Goal: Task Accomplishment & Management: Use online tool/utility

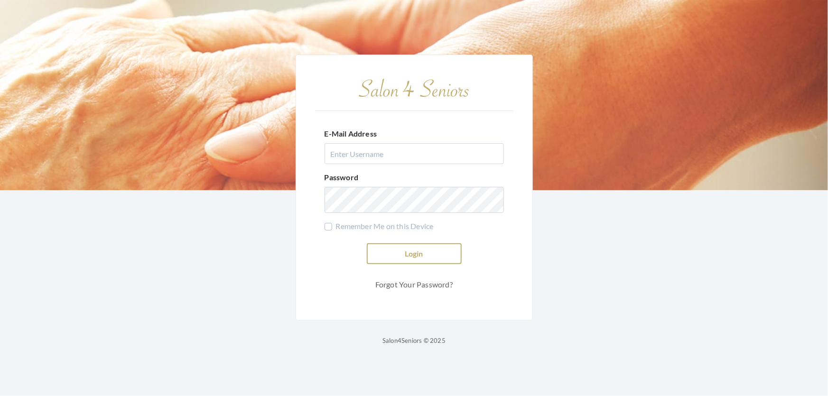
type input "shemekastephens@gmail.com"
click at [436, 251] on button "Login" at bounding box center [414, 254] width 95 height 21
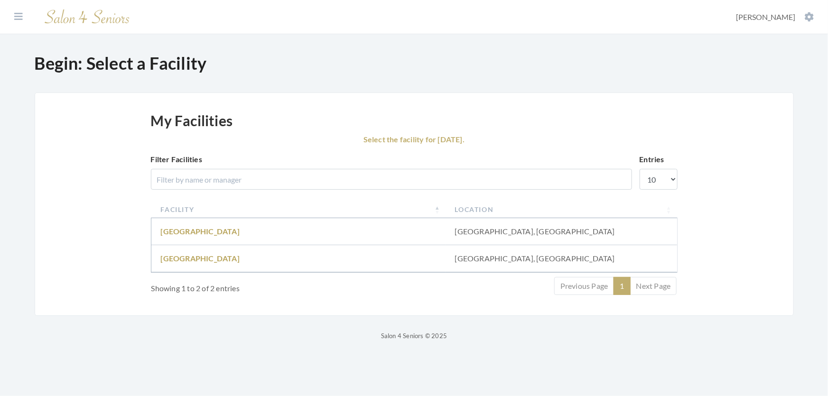
click at [192, 263] on td "[GEOGRAPHIC_DATA]" at bounding box center [298, 258] width 294 height 27
click at [192, 265] on td "[GEOGRAPHIC_DATA]" at bounding box center [298, 258] width 294 height 27
click at [182, 263] on link "Fair Haven" at bounding box center [200, 258] width 79 height 9
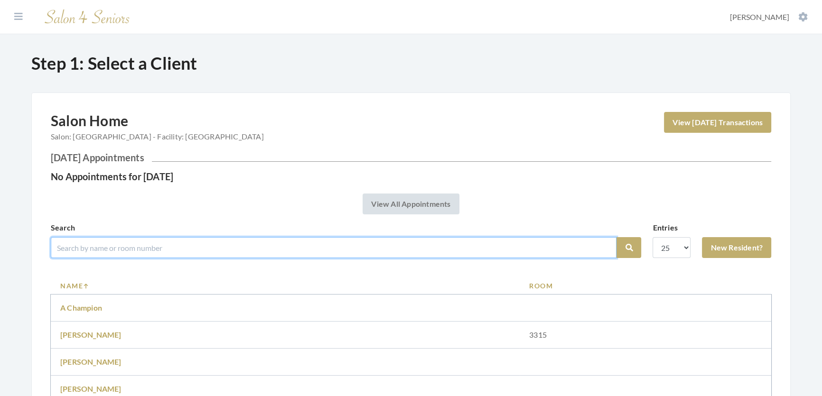
click at [131, 256] on input "search" at bounding box center [334, 247] width 566 height 21
type input "judy"
click at [617, 237] on button "Search" at bounding box center [629, 247] width 25 height 21
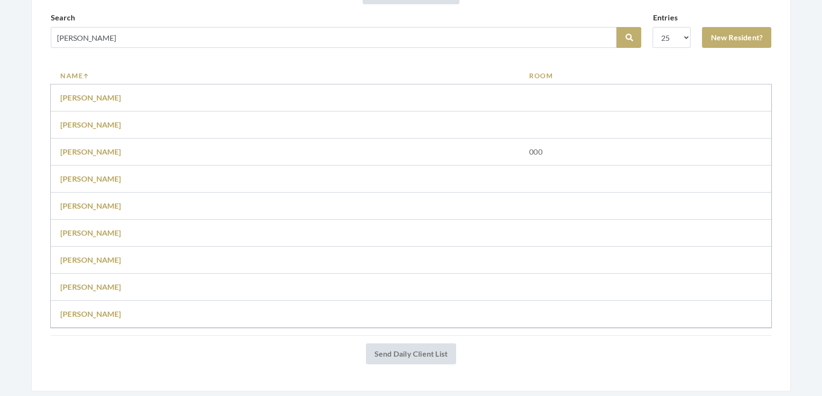
scroll to position [216, 0]
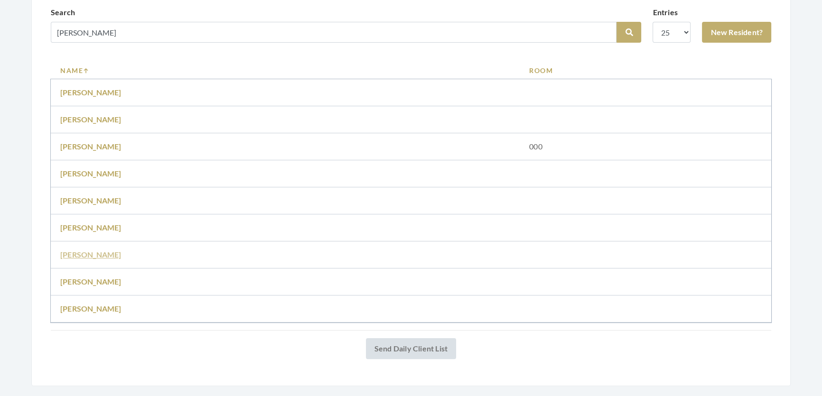
click at [85, 259] on link "Judy Pardue" at bounding box center [90, 254] width 61 height 9
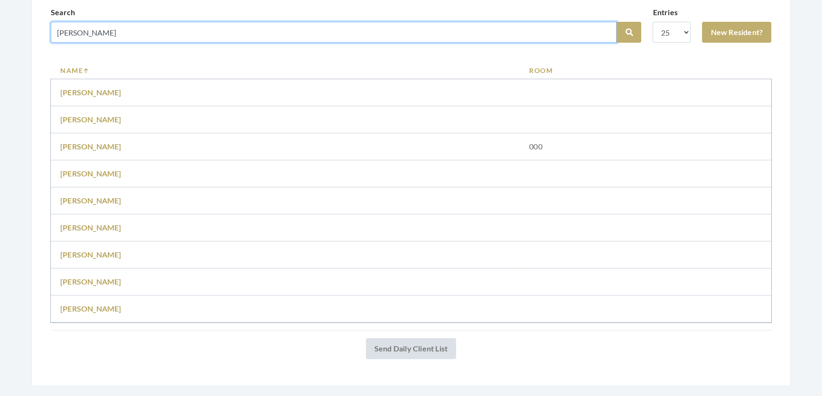
click at [99, 43] on input "judy" at bounding box center [334, 32] width 566 height 21
drag, startPoint x: 99, startPoint y: 44, endPoint x: 36, endPoint y: 60, distance: 64.6
click at [34, 58] on div "Salon Home Salon: Fair Haven - Facility: Fair Haven View Today's Transactions T…" at bounding box center [411, 131] width 760 height 509
type input "lee"
click at [617, 22] on button "Search" at bounding box center [629, 32] width 25 height 21
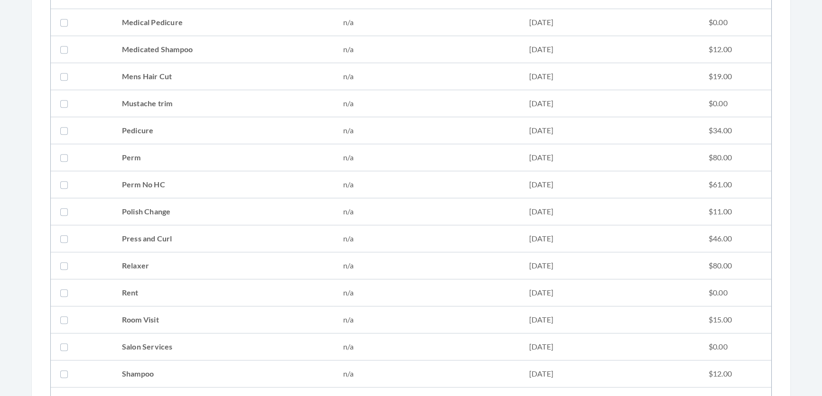
scroll to position [949, 0]
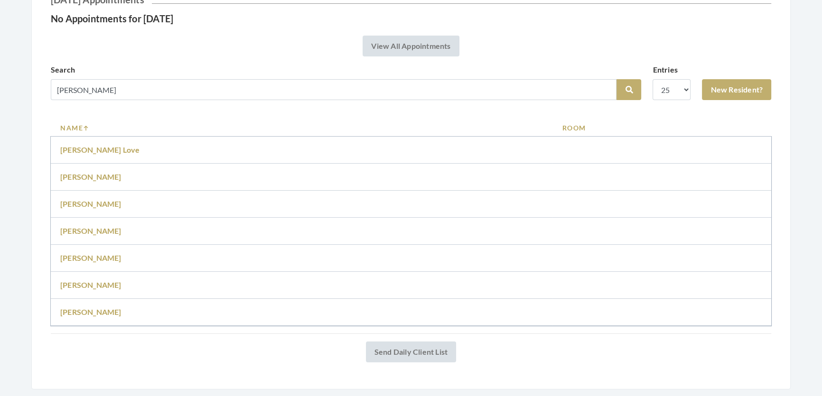
scroll to position [214, 0]
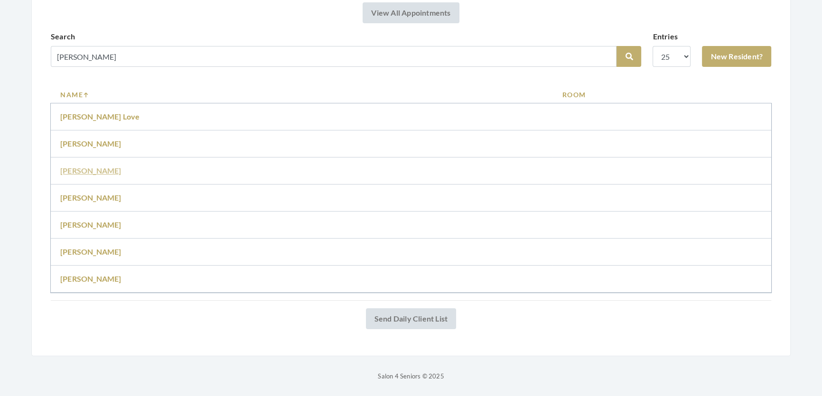
click at [79, 166] on link "[PERSON_NAME]" at bounding box center [90, 170] width 61 height 9
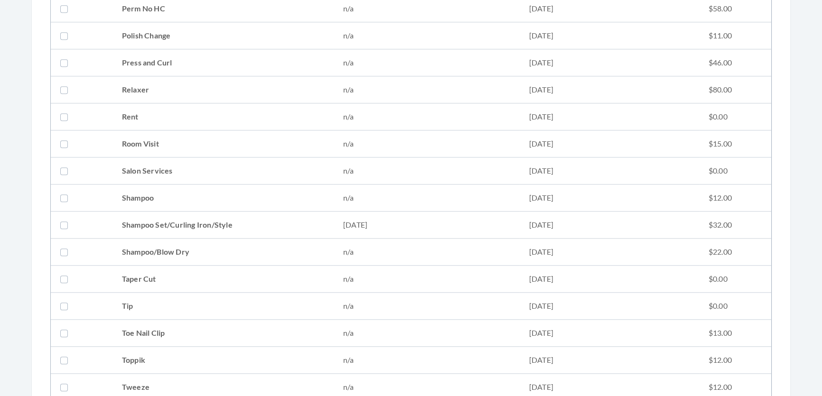
click at [123, 230] on td "Shampoo Set/Curling Iron/Style" at bounding box center [223, 225] width 221 height 27
checkbox input "true"
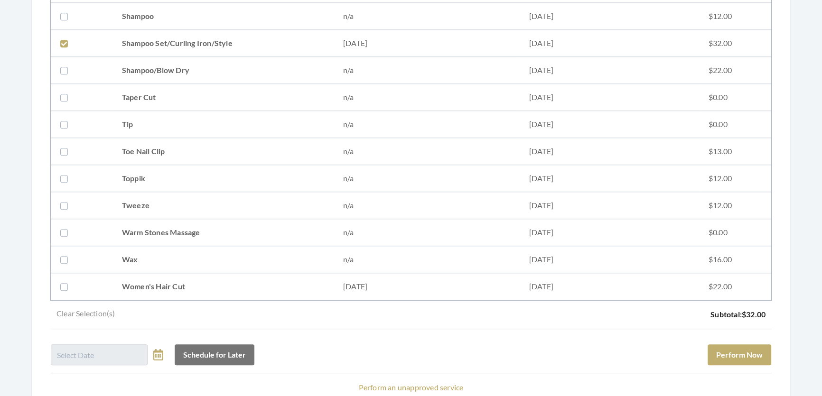
scroll to position [1295, 0]
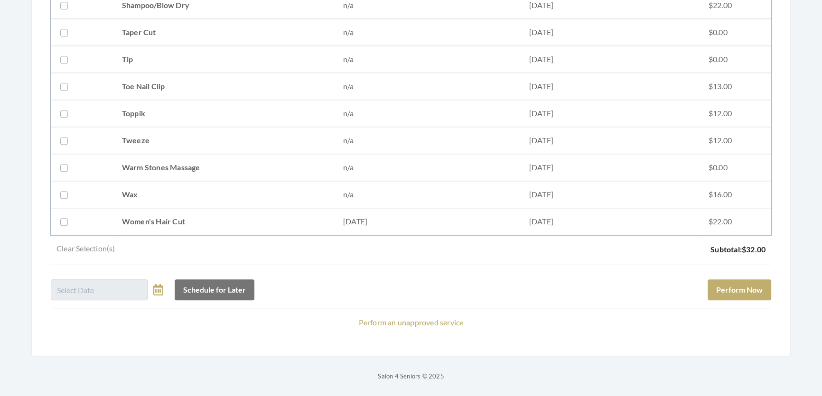
click at [138, 208] on td "Women's Hair Cut" at bounding box center [223, 221] width 221 height 27
checkbox input "true"
click at [745, 280] on button "Perform Now" at bounding box center [740, 290] width 64 height 21
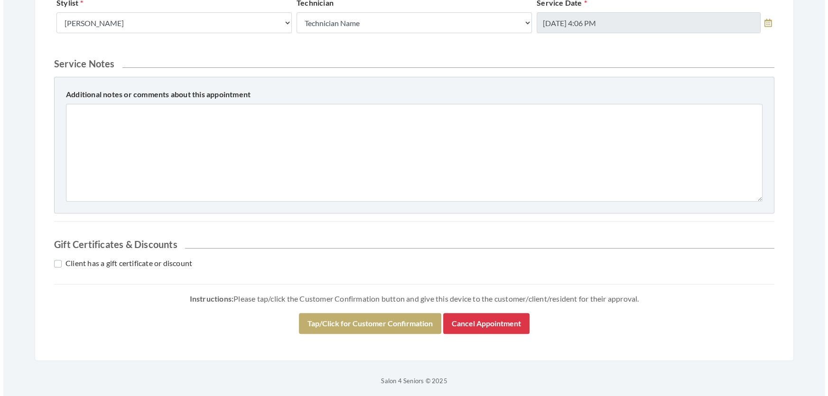
scroll to position [433, 0]
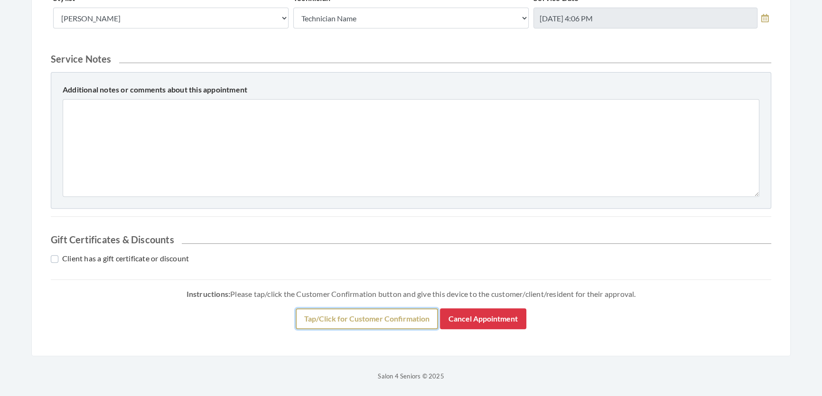
click at [401, 327] on button "Tap/Click for Customer Confirmation" at bounding box center [367, 319] width 142 height 21
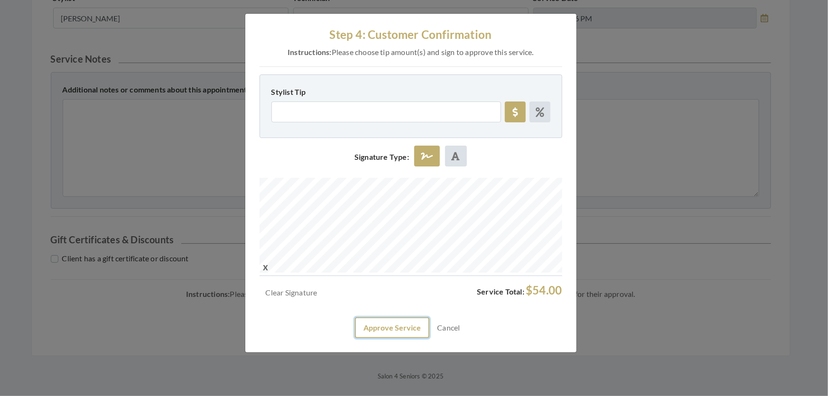
click at [385, 338] on button "Approve Service" at bounding box center [392, 328] width 75 height 21
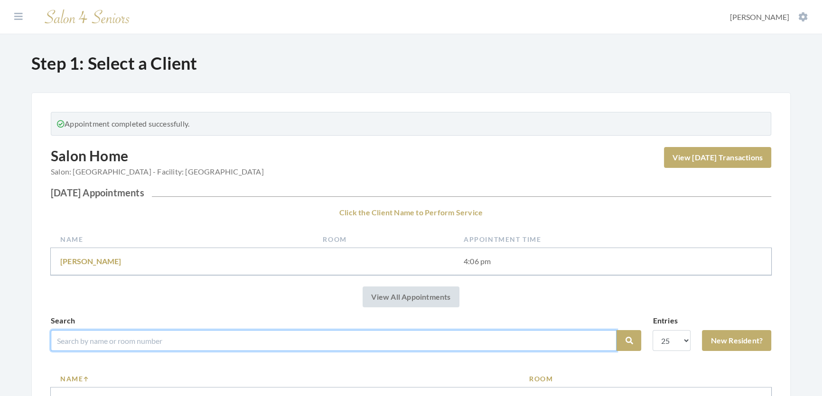
click at [383, 351] on input "search" at bounding box center [334, 340] width 566 height 21
type input "mina"
click at [470, 351] on input "mina" at bounding box center [334, 340] width 566 height 21
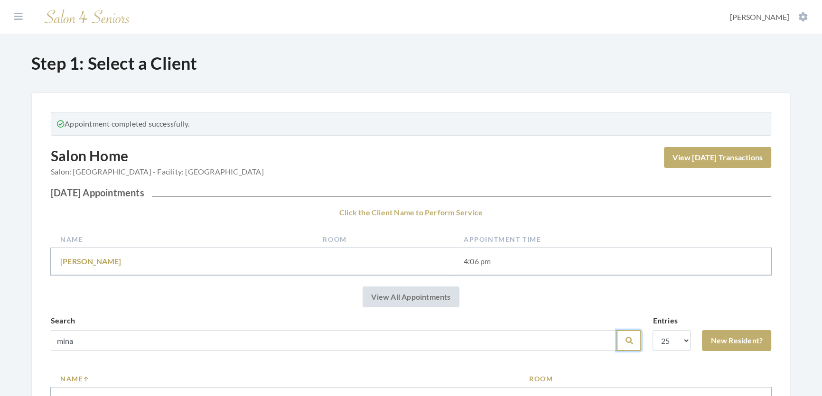
click at [625, 345] on icon "submit" at bounding box center [629, 341] width 8 height 8
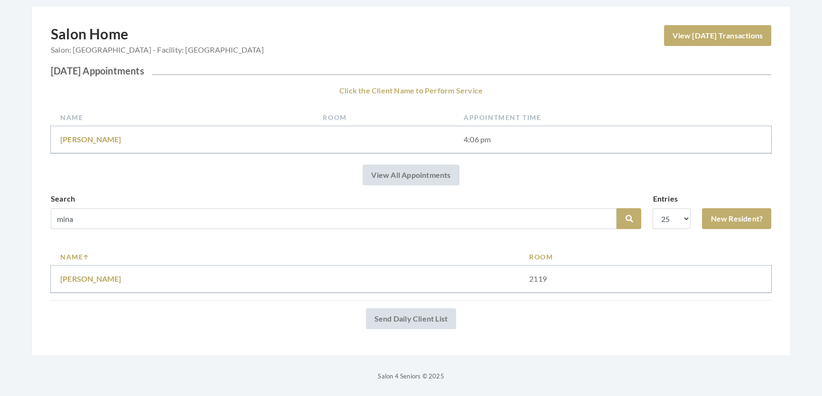
scroll to position [110, 0]
click at [94, 274] on link "[PERSON_NAME]" at bounding box center [90, 278] width 61 height 9
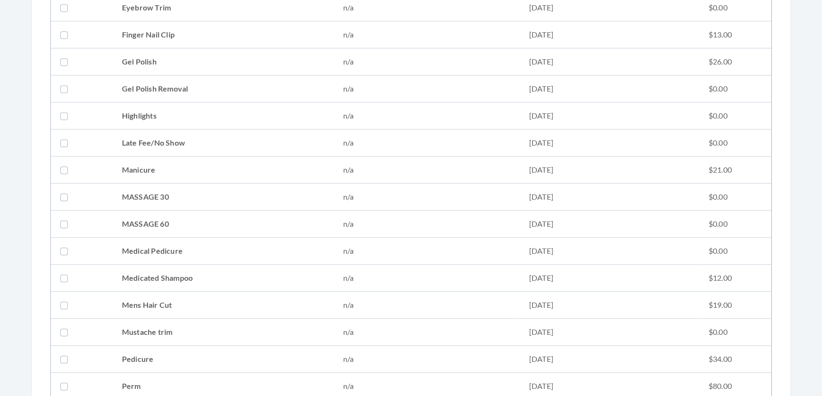
scroll to position [949, 0]
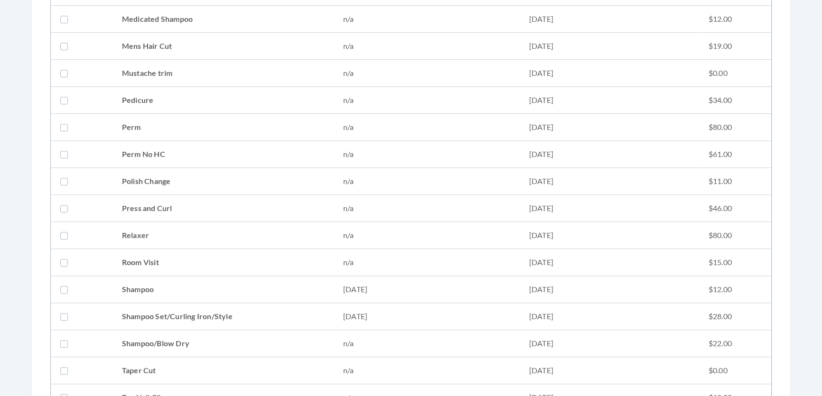
click at [129, 312] on td "Shampoo Set/Curling Iron/Style" at bounding box center [223, 316] width 221 height 27
checkbox input "true"
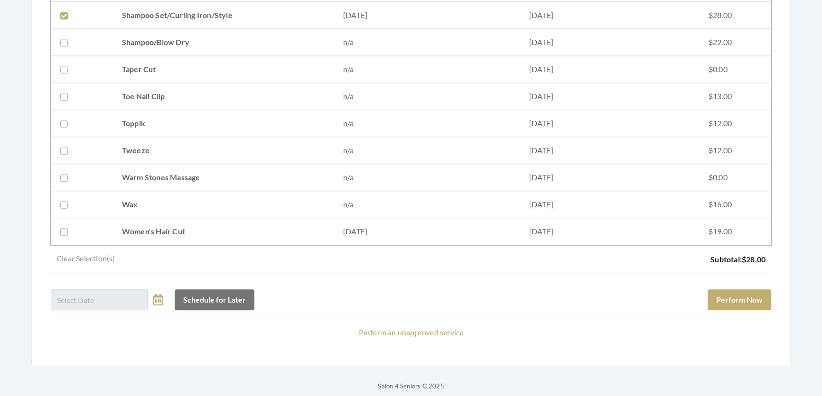
scroll to position [1251, 0]
drag, startPoint x: 150, startPoint y: 229, endPoint x: 157, endPoint y: 231, distance: 6.5
click at [151, 228] on td "Women's Hair Cut" at bounding box center [223, 231] width 221 height 27
checkbox input "true"
drag, startPoint x: 734, startPoint y: 299, endPoint x: 728, endPoint y: 301, distance: 6.0
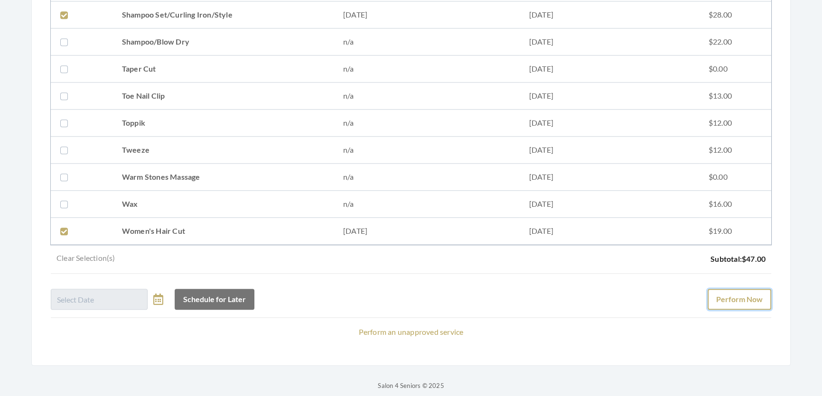
click at [731, 301] on button "Perform Now" at bounding box center [740, 299] width 64 height 21
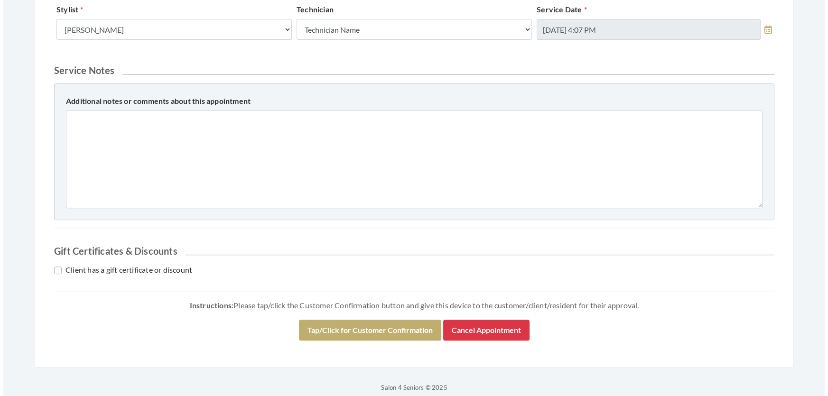
scroll to position [432, 0]
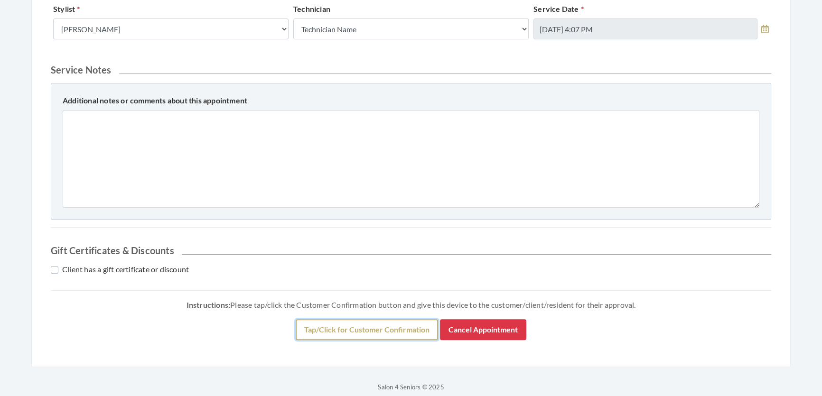
click at [373, 340] on button "Tap/Click for Customer Confirmation" at bounding box center [367, 329] width 142 height 21
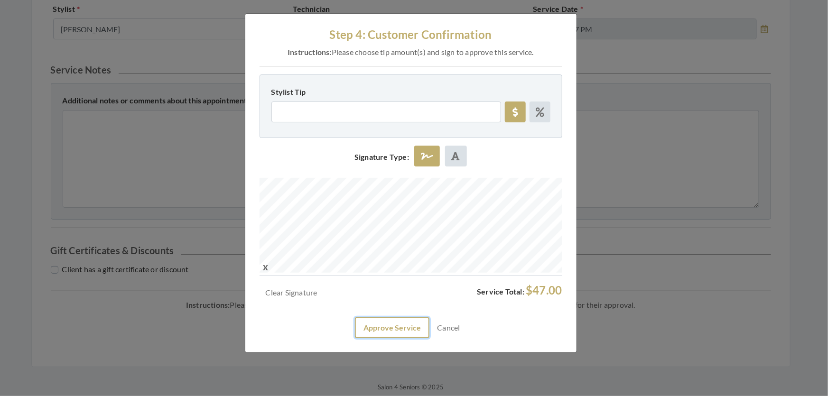
click at [405, 338] on button "Approve Service" at bounding box center [392, 328] width 75 height 21
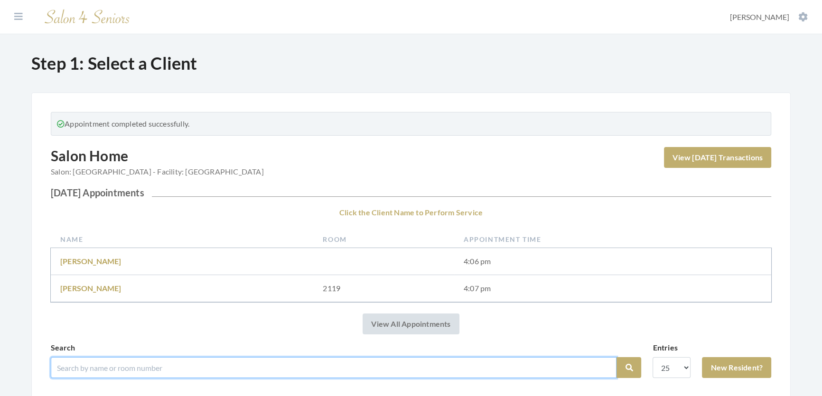
click at [93, 375] on input "search" at bounding box center [334, 367] width 566 height 21
type input "[PERSON_NAME]"
click at [617, 357] on button "Search" at bounding box center [629, 367] width 25 height 21
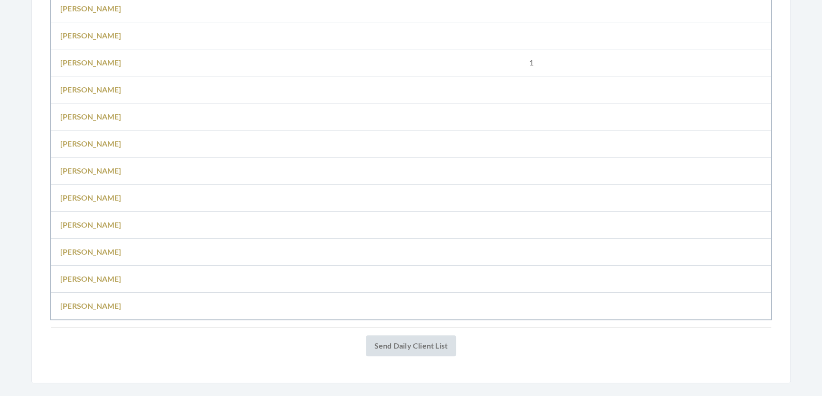
scroll to position [388, 0]
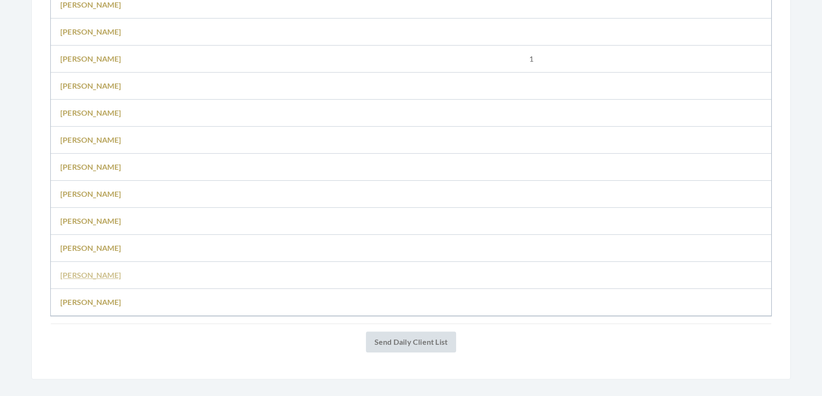
click at [103, 280] on link "[PERSON_NAME]" at bounding box center [90, 275] width 61 height 9
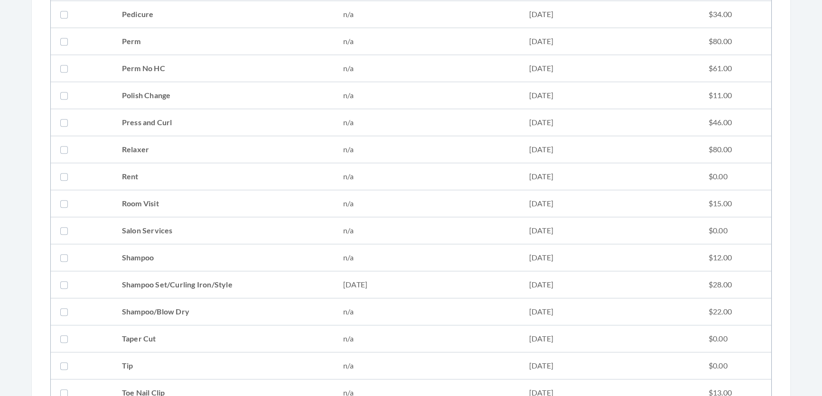
click at [129, 285] on td "Shampoo Set/Curling Iron/Style" at bounding box center [223, 285] width 221 height 27
checkbox input "true"
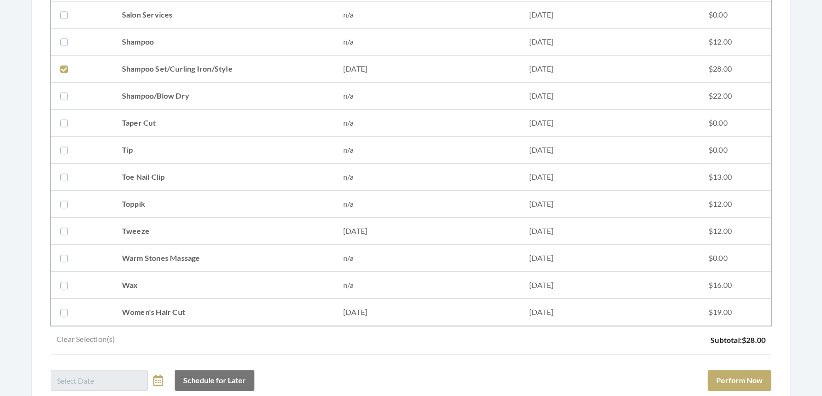
scroll to position [1356, 0]
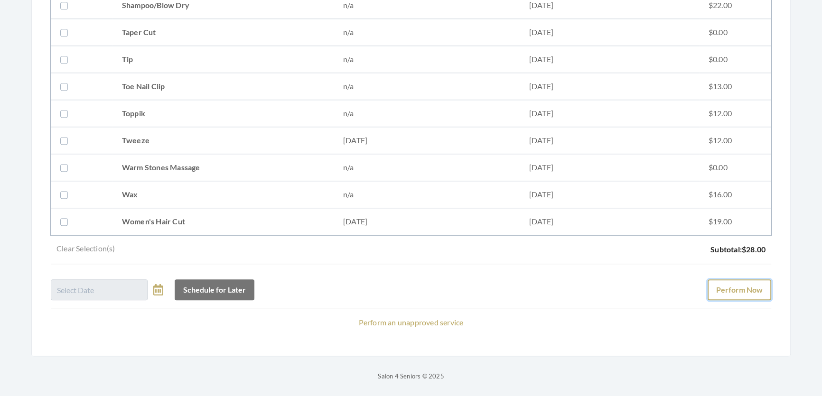
click at [740, 286] on button "Perform Now" at bounding box center [740, 290] width 64 height 21
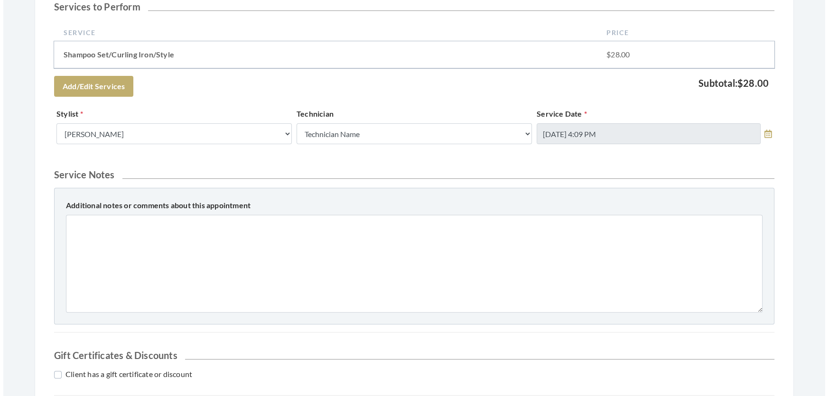
scroll to position [432, 0]
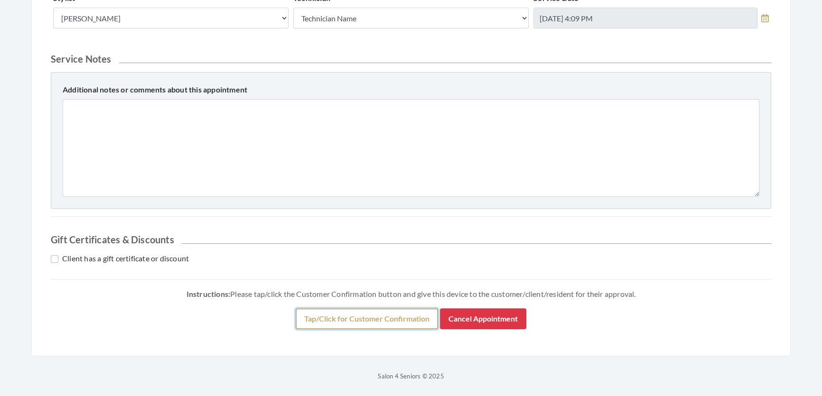
click at [397, 329] on button "Tap/Click for Customer Confirmation" at bounding box center [367, 319] width 142 height 21
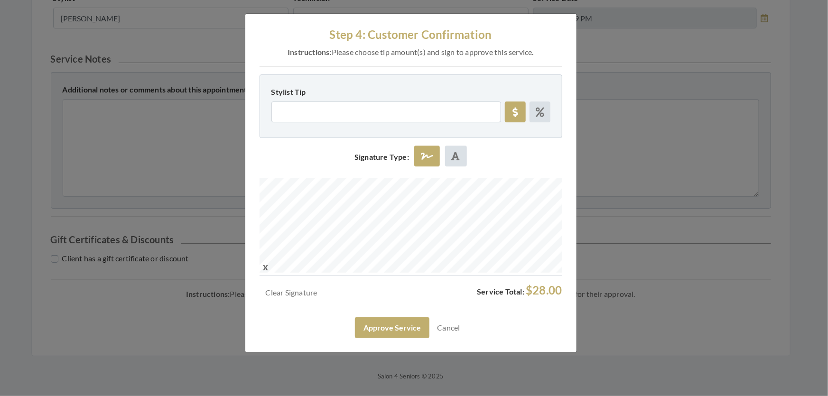
click at [383, 338] on div "Clear Signature Service Total: $28.00 Approve Service Cancel" at bounding box center [411, 311] width 303 height 55
click at [384, 338] on button "Approve Service" at bounding box center [392, 328] width 75 height 21
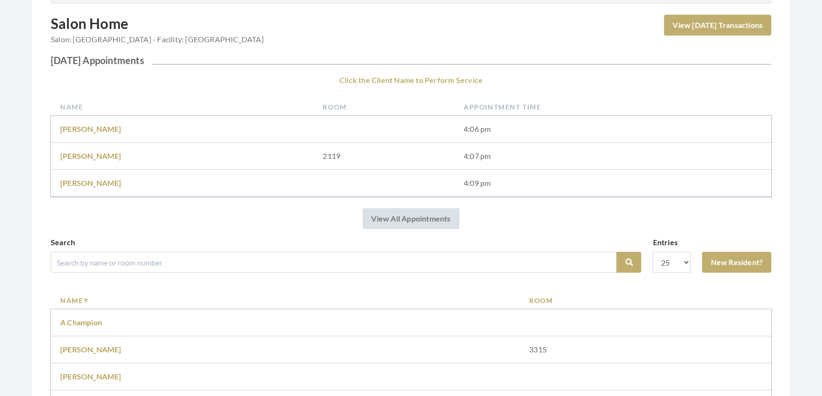
scroll to position [216, 0]
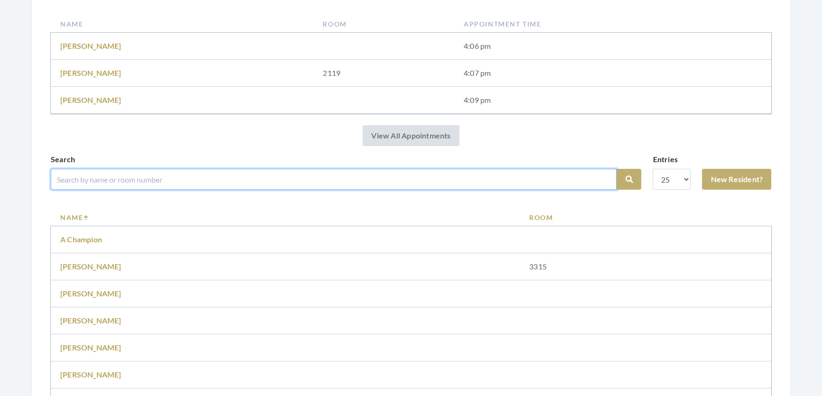
click at [258, 190] on input "search" at bounding box center [334, 179] width 566 height 21
type input "adera"
click at [617, 169] on button "Search" at bounding box center [629, 179] width 25 height 21
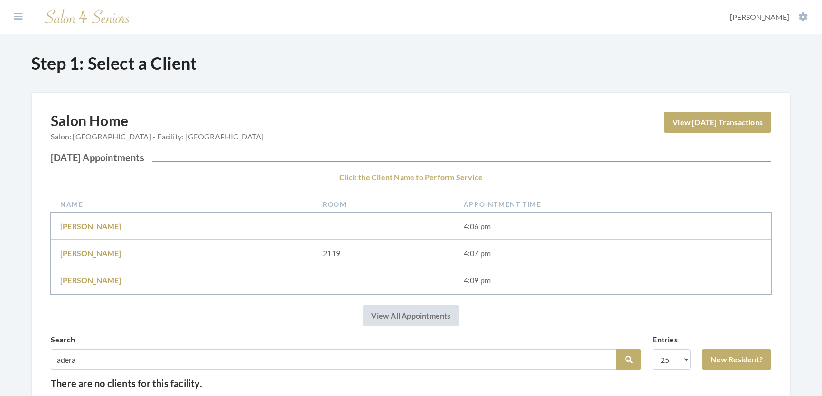
scroll to position [119, 0]
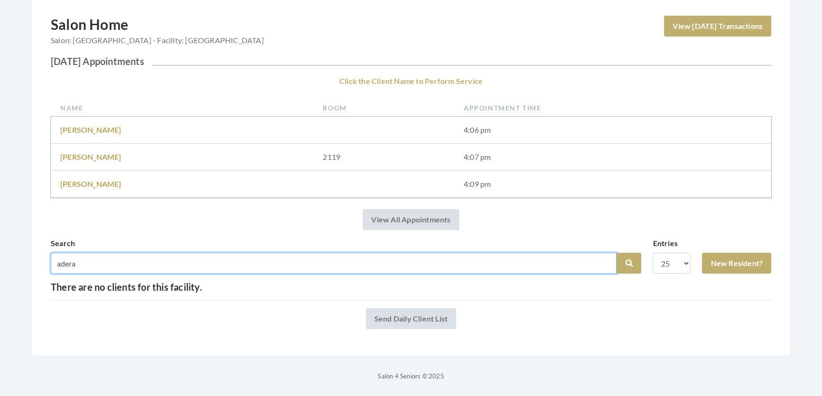
drag, startPoint x: 103, startPoint y: 251, endPoint x: 89, endPoint y: 249, distance: 14.8
click at [89, 253] on input "adera" at bounding box center [334, 263] width 566 height 21
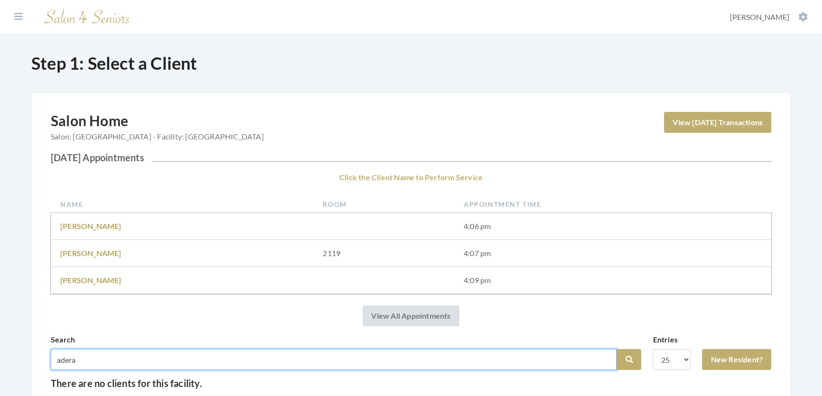
click at [412, 363] on input "adera" at bounding box center [334, 359] width 566 height 21
type input "[PERSON_NAME]"
click at [617, 349] on button "Search" at bounding box center [629, 359] width 25 height 21
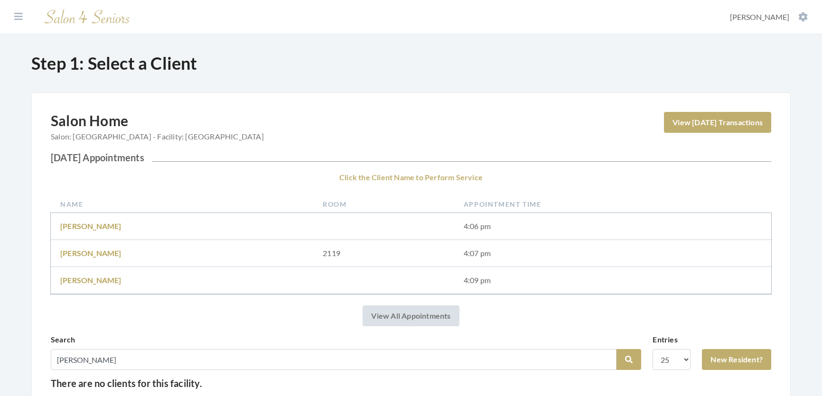
scroll to position [119, 0]
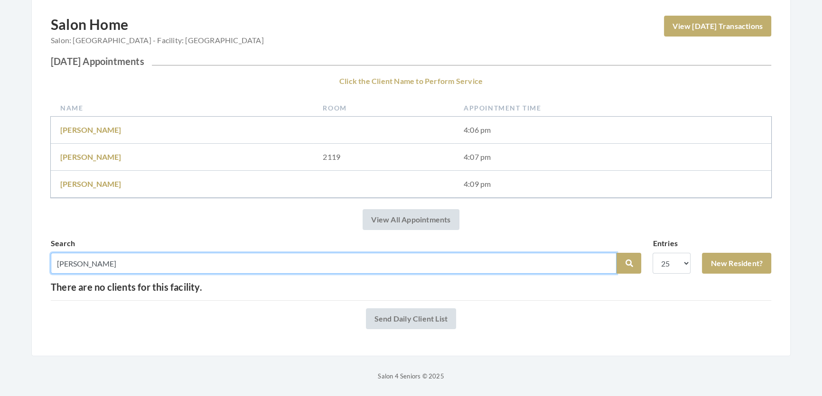
click at [307, 258] on input "[PERSON_NAME]" at bounding box center [334, 263] width 566 height 21
type input "a"
type input "[PERSON_NAME]"
click at [617, 253] on button "Search" at bounding box center [629, 263] width 25 height 21
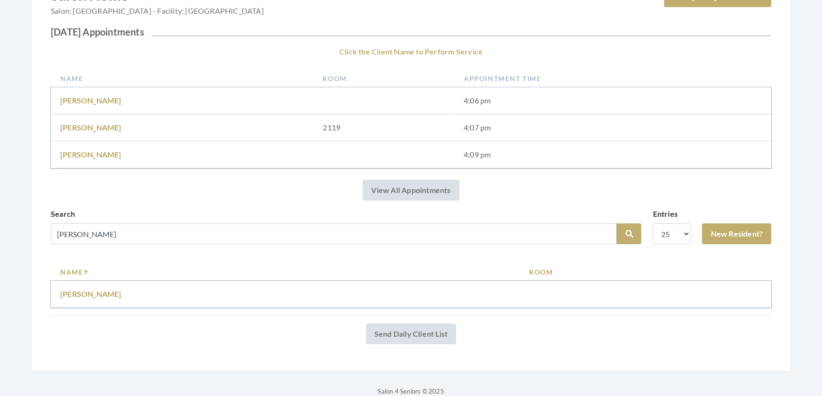
scroll to position [164, 0]
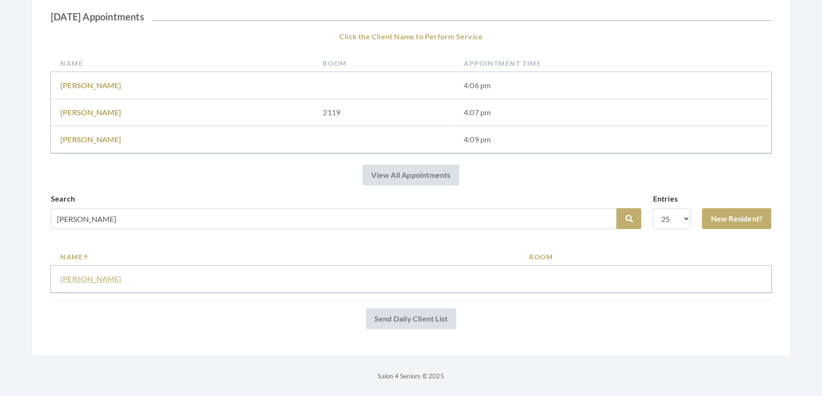
click at [79, 274] on link "Audrea Mills" at bounding box center [90, 278] width 61 height 9
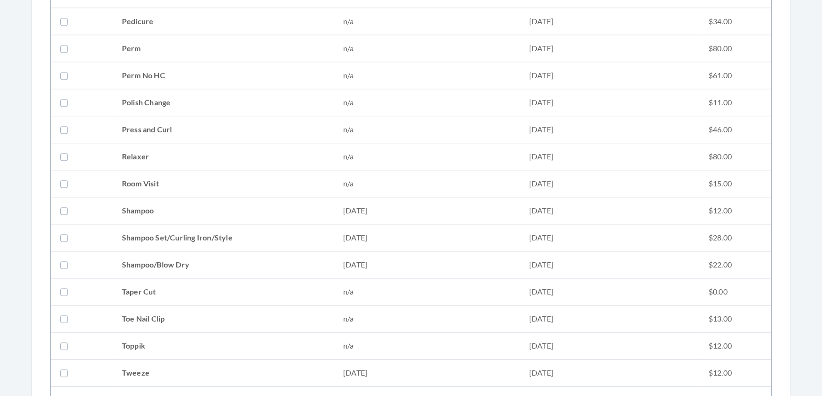
scroll to position [1035, 0]
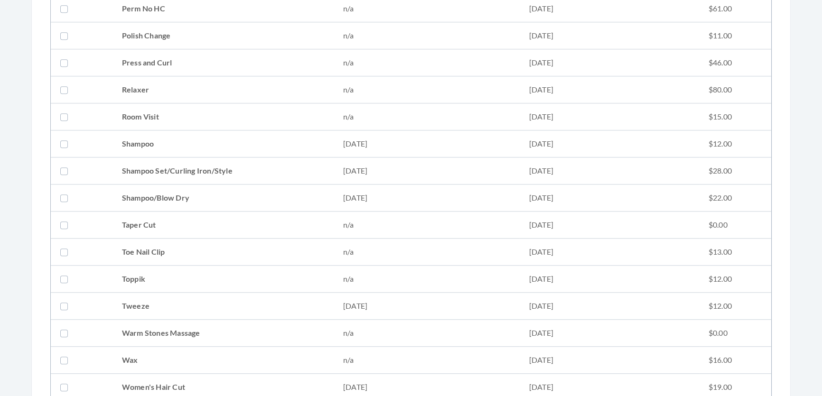
click at [173, 162] on td "Shampoo Set/Curling Iron/Style" at bounding box center [223, 171] width 221 height 27
checkbox input "true"
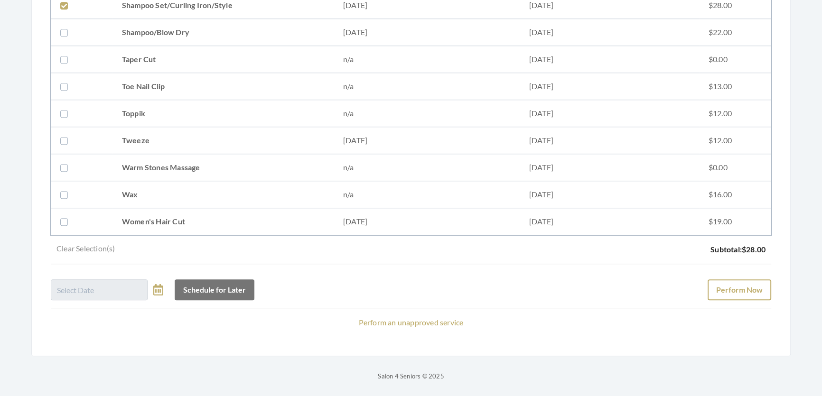
scroll to position [1214, 0]
click at [736, 280] on button "Perform Now" at bounding box center [740, 290] width 64 height 21
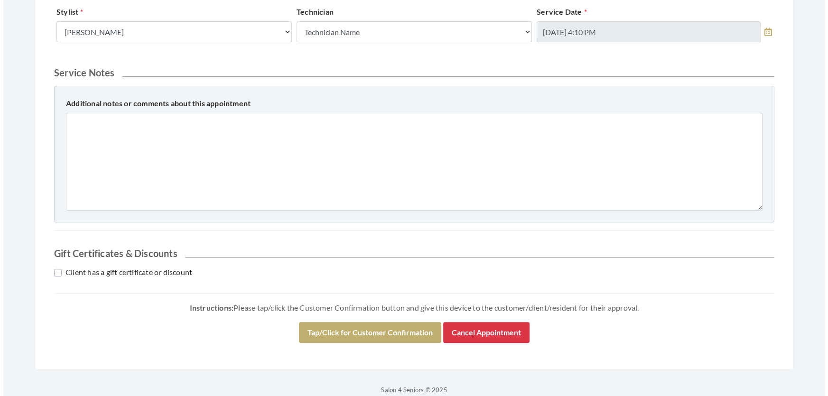
scroll to position [406, 0]
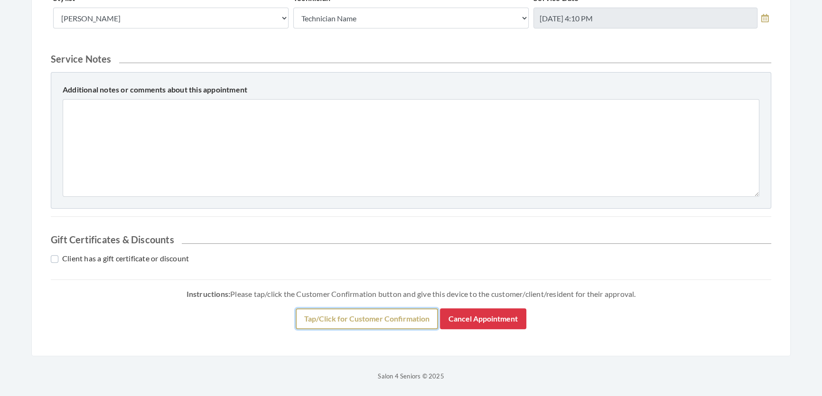
click at [371, 329] on button "Tap/Click for Customer Confirmation" at bounding box center [367, 319] width 142 height 21
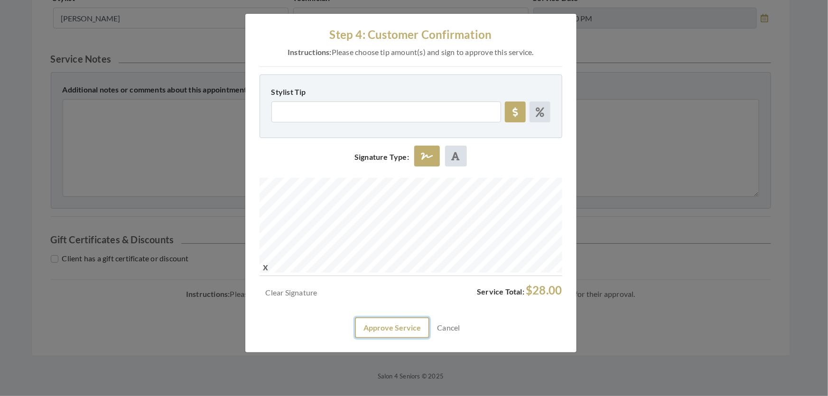
drag, startPoint x: 393, startPoint y: 351, endPoint x: 398, endPoint y: 362, distance: 12.3
click at [393, 338] on button "Approve Service" at bounding box center [392, 328] width 75 height 21
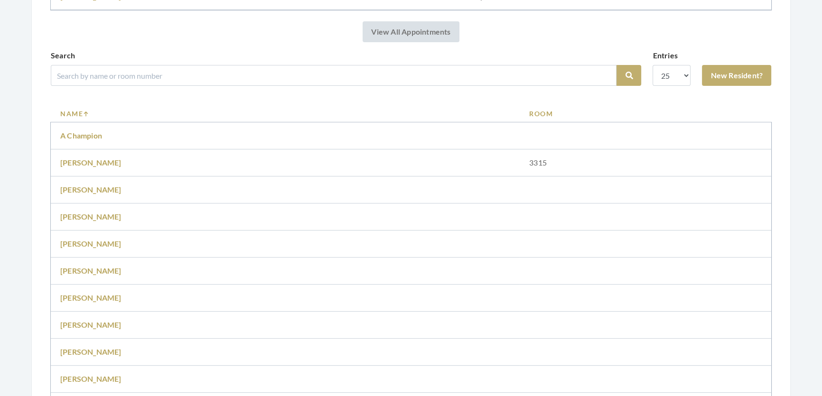
scroll to position [345, 0]
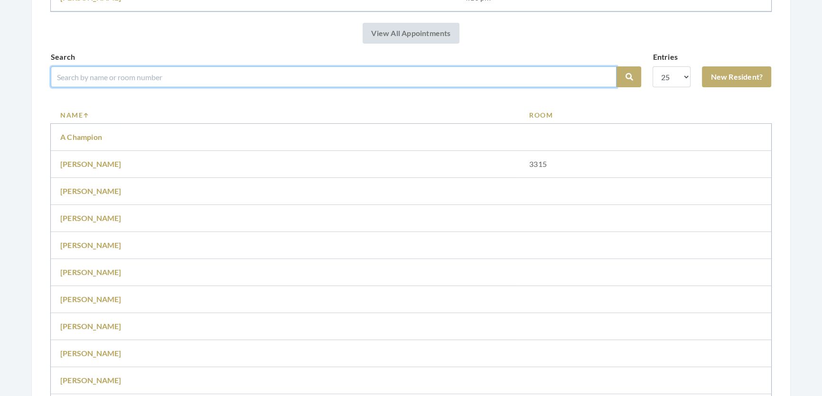
click at [447, 87] on input "search" at bounding box center [334, 76] width 566 height 21
click at [417, 80] on input "search" at bounding box center [334, 76] width 566 height 21
type input "ivory"
click at [617, 66] on button "Search" at bounding box center [629, 76] width 25 height 21
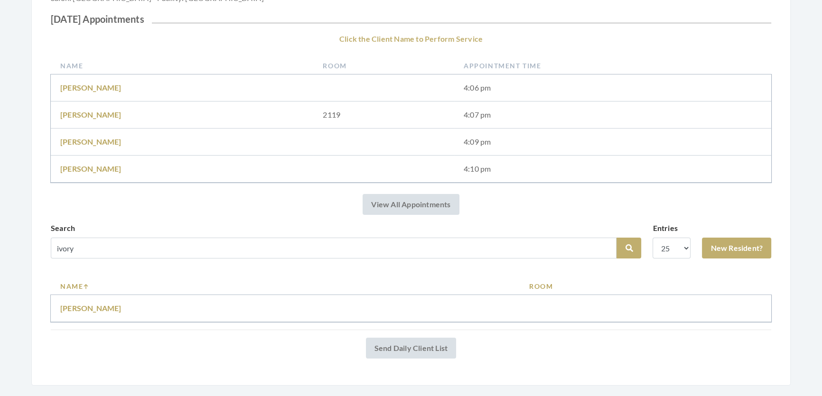
scroll to position [191, 0]
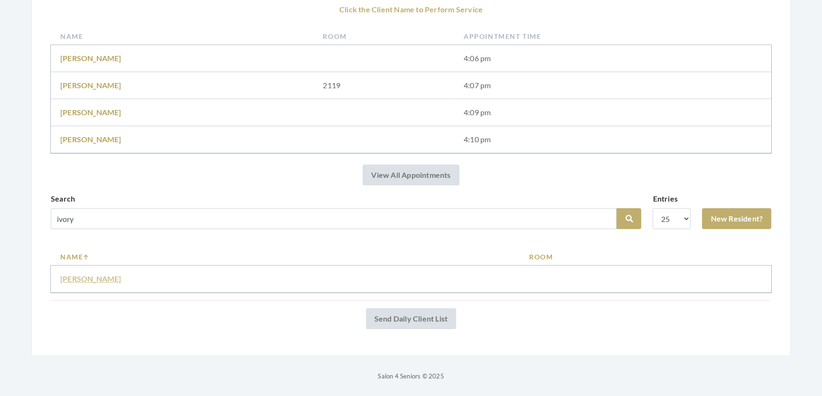
click at [79, 274] on link "Ivory Montray" at bounding box center [90, 278] width 61 height 9
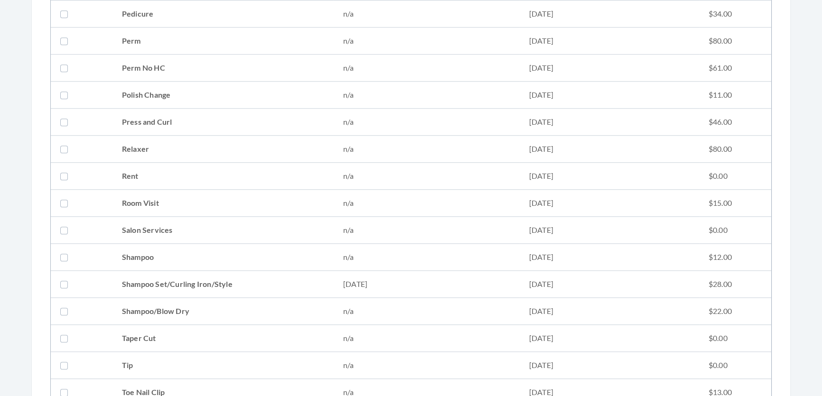
scroll to position [1035, 0]
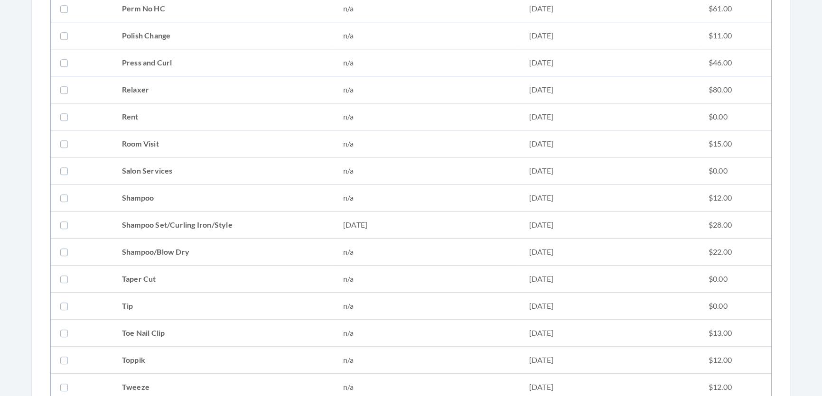
click at [297, 220] on td "Shampoo Set/Curling Iron/Style" at bounding box center [223, 225] width 221 height 27
checkbox input "true"
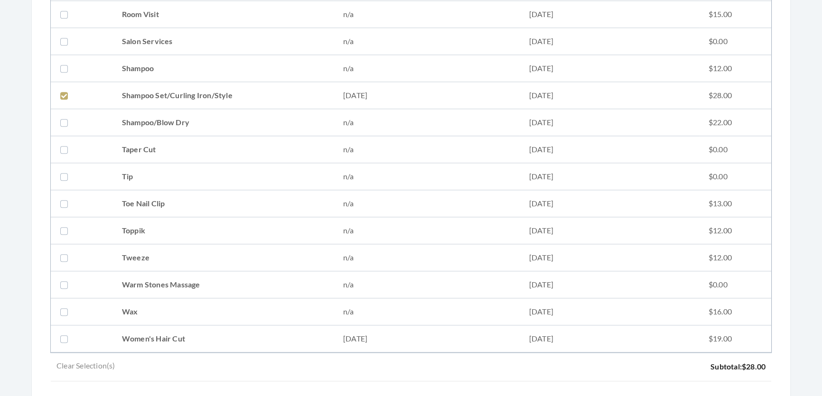
scroll to position [1295, 0]
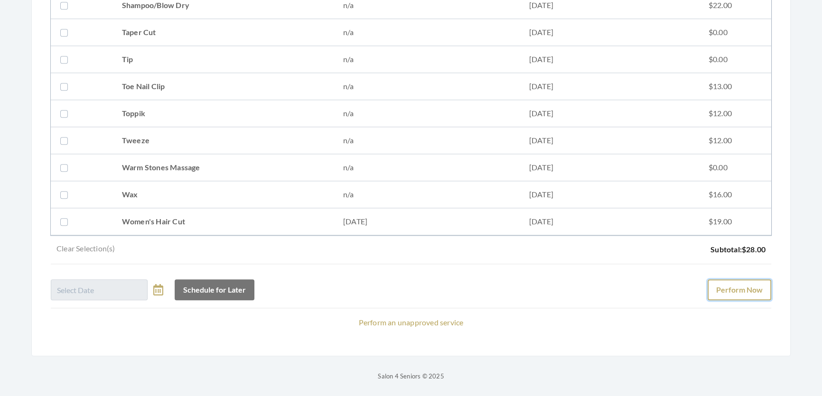
click at [708, 280] on button "Perform Now" at bounding box center [740, 290] width 64 height 21
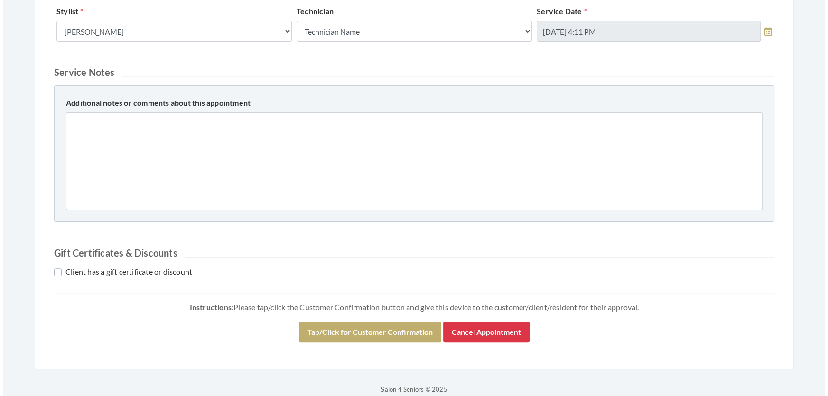
scroll to position [406, 0]
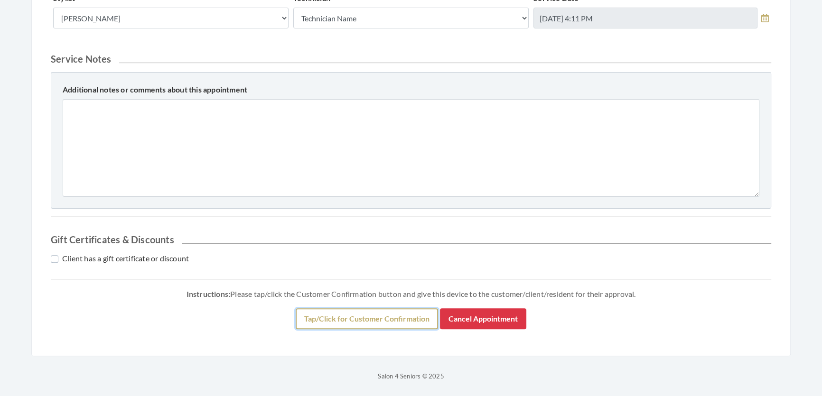
click at [349, 309] on button "Tap/Click for Customer Confirmation" at bounding box center [367, 319] width 142 height 21
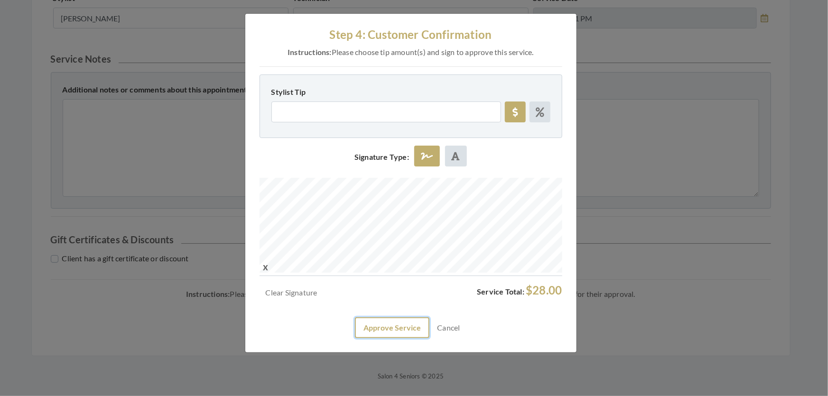
click at [384, 338] on button "Approve Service" at bounding box center [392, 328] width 75 height 21
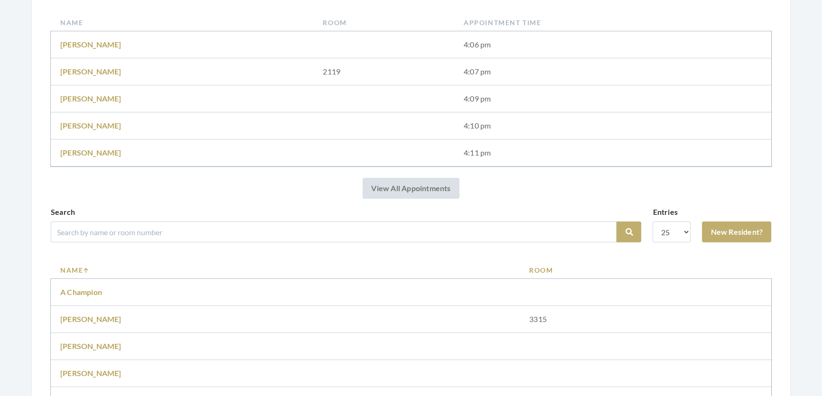
scroll to position [216, 0]
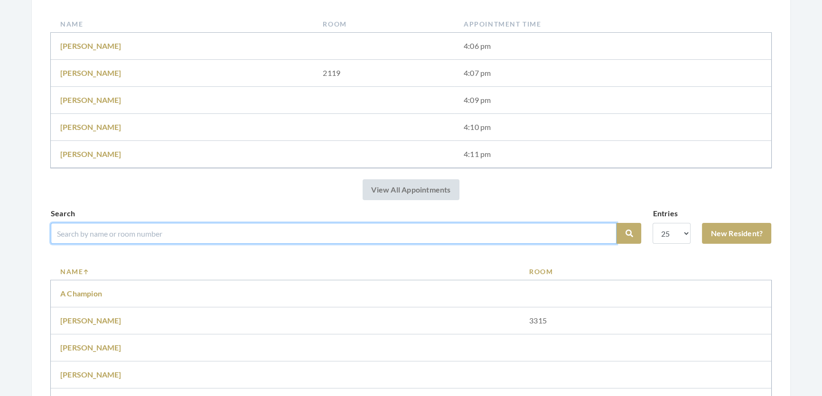
click at [101, 240] on input "search" at bounding box center [334, 233] width 566 height 21
type input "[PERSON_NAME]"
click at [617, 223] on button "Search" at bounding box center [629, 233] width 25 height 21
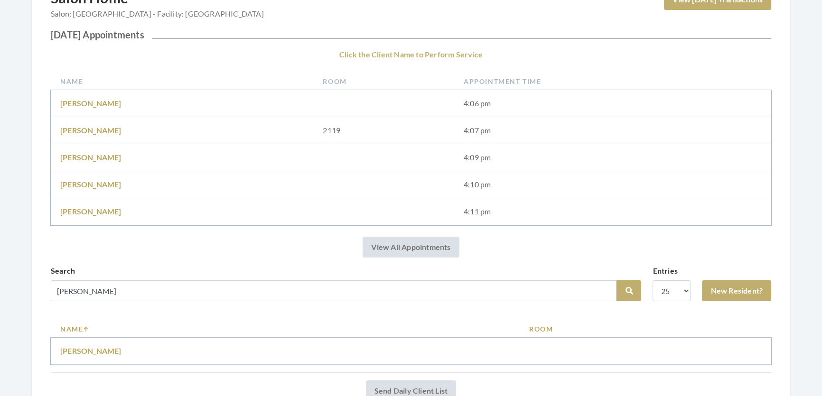
scroll to position [129, 0]
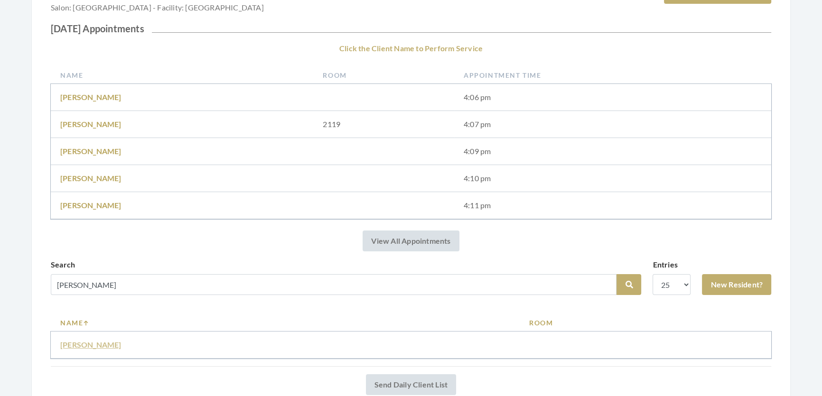
click at [88, 349] on link "[PERSON_NAME]" at bounding box center [90, 344] width 61 height 9
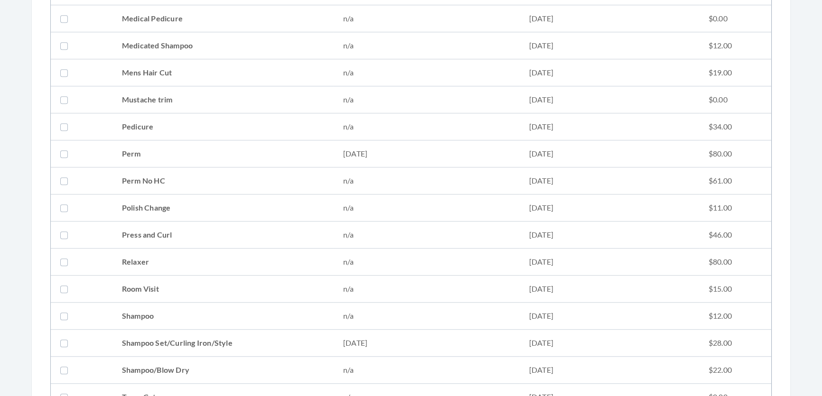
scroll to position [992, 0]
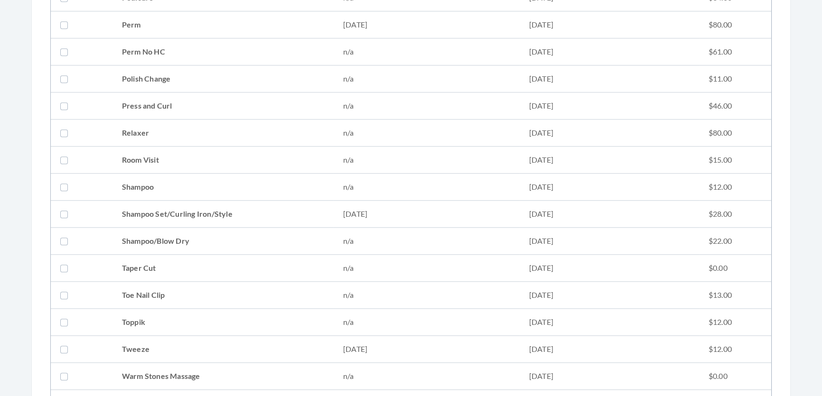
click at [185, 213] on td "Shampoo Set/Curling Iron/Style" at bounding box center [223, 214] width 221 height 27
checkbox input "true"
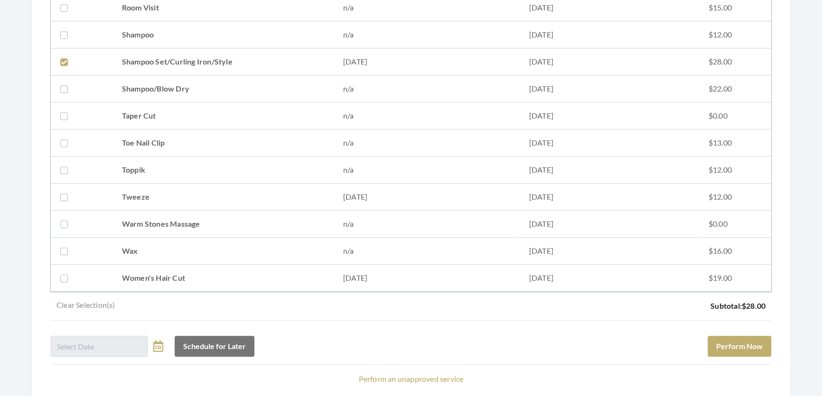
scroll to position [1214, 0]
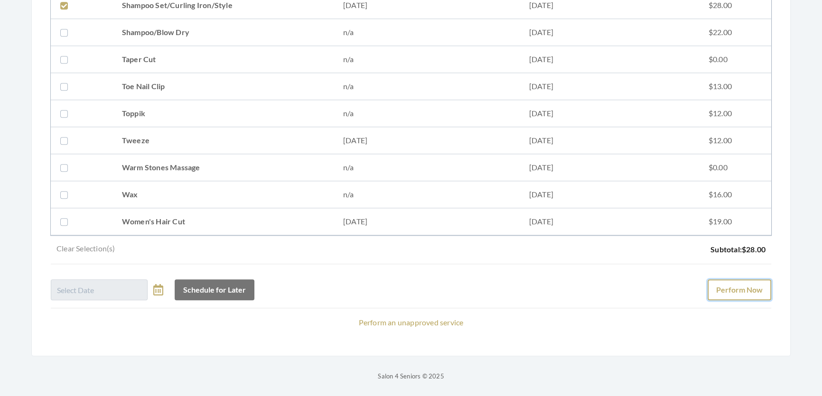
drag, startPoint x: 732, startPoint y: 277, endPoint x: 732, endPoint y: 285, distance: 7.6
click at [732, 280] on button "Perform Now" at bounding box center [740, 290] width 64 height 21
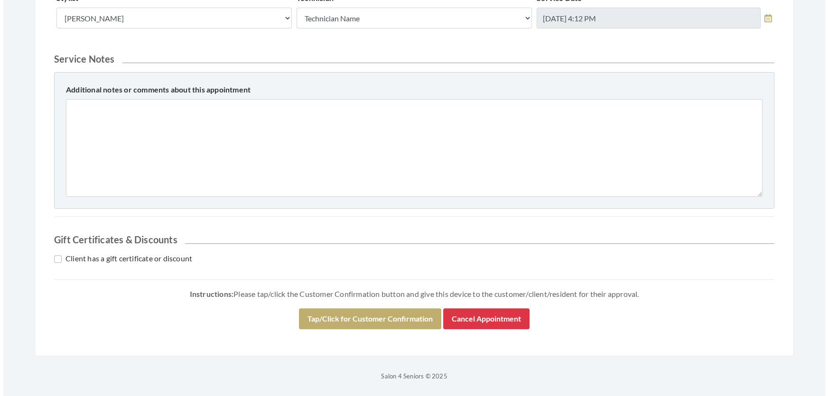
scroll to position [406, 0]
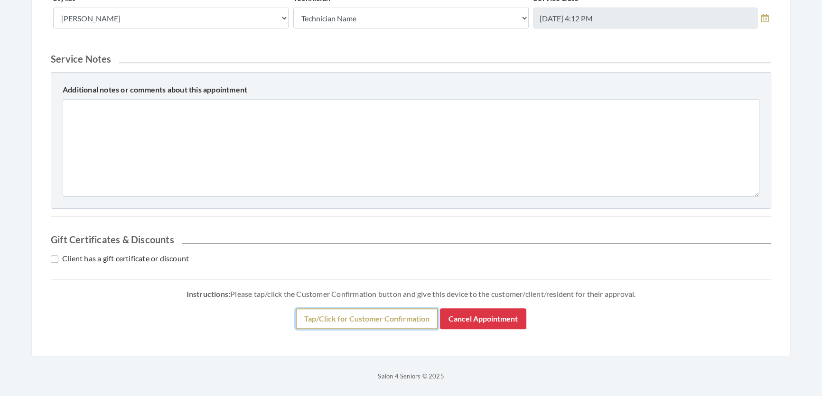
click at [331, 311] on button "Tap/Click for Customer Confirmation" at bounding box center [367, 319] width 142 height 21
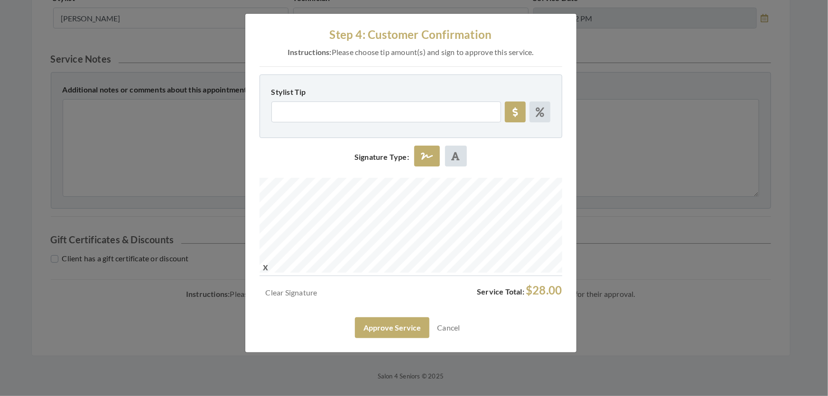
click at [572, 231] on div "Step 4: Customer Confirmation Instructions: Please choose tip amount(s) and sig…" at bounding box center [410, 183] width 331 height 339
click at [372, 338] on button "Approve Service" at bounding box center [392, 328] width 75 height 21
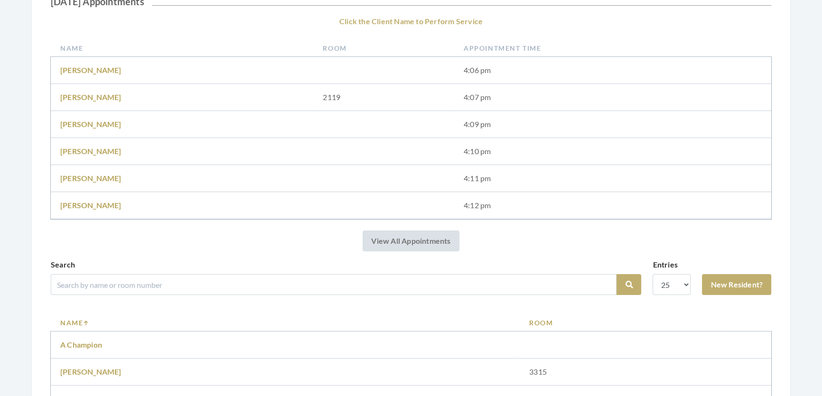
scroll to position [388, 0]
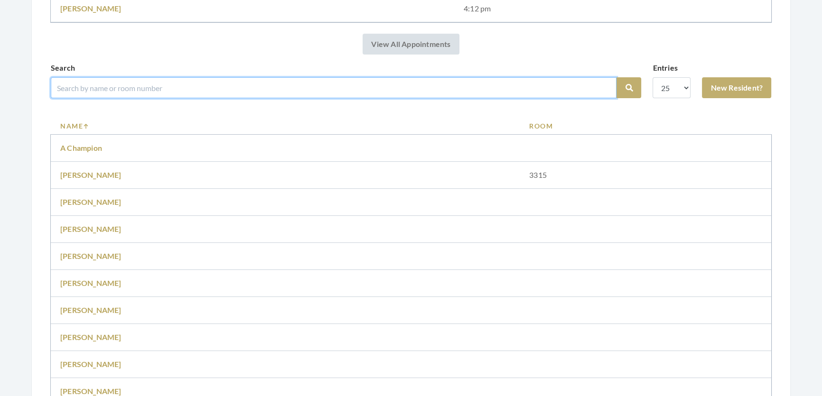
click at [204, 98] on input "search" at bounding box center [334, 87] width 566 height 21
type input "Judith Eanes"
click at [617, 77] on button "Search" at bounding box center [629, 87] width 25 height 21
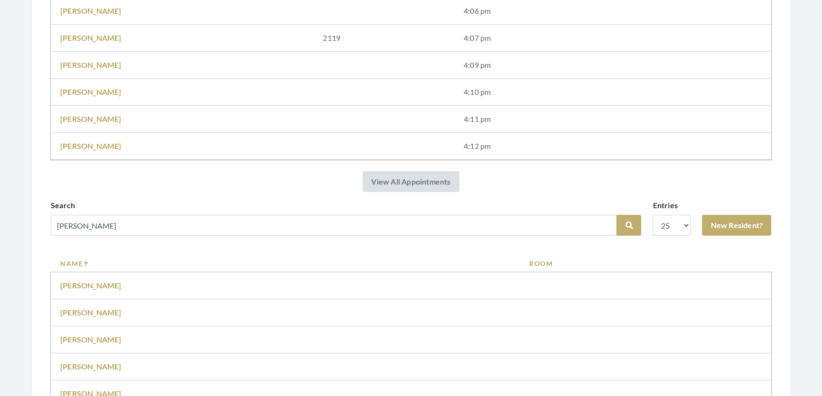
scroll to position [515, 0]
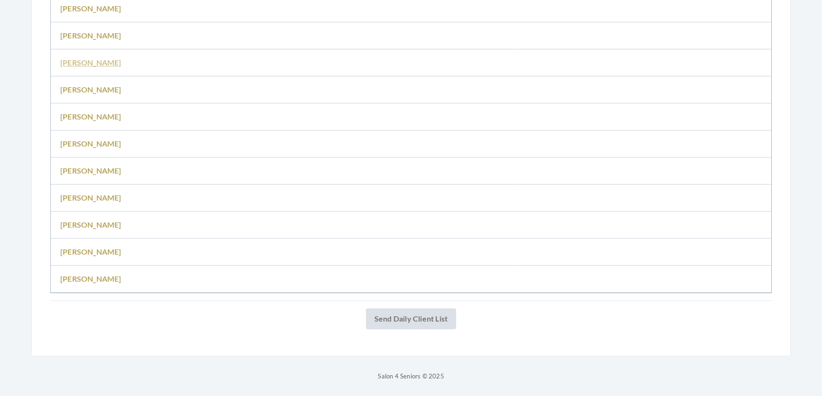
click at [70, 58] on link "Judith Eanes" at bounding box center [90, 62] width 61 height 9
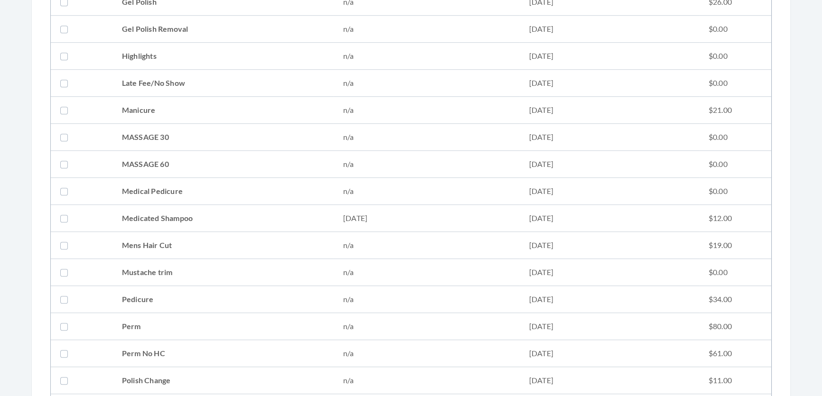
scroll to position [949, 0]
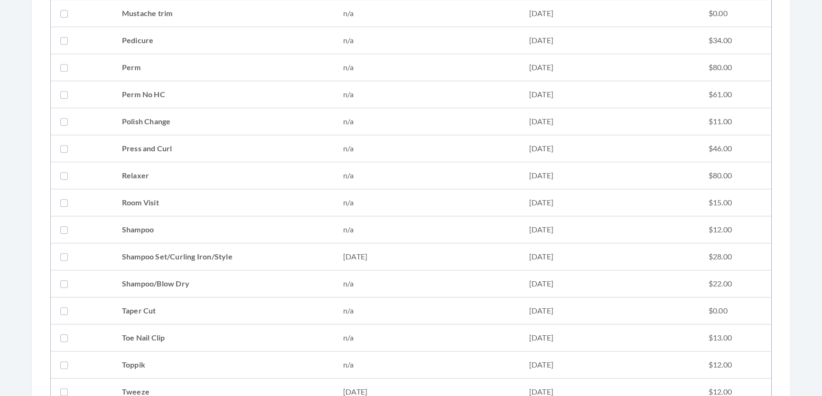
click at [152, 251] on td "Shampoo Set/Curling Iron/Style" at bounding box center [223, 257] width 221 height 27
checkbox input "true"
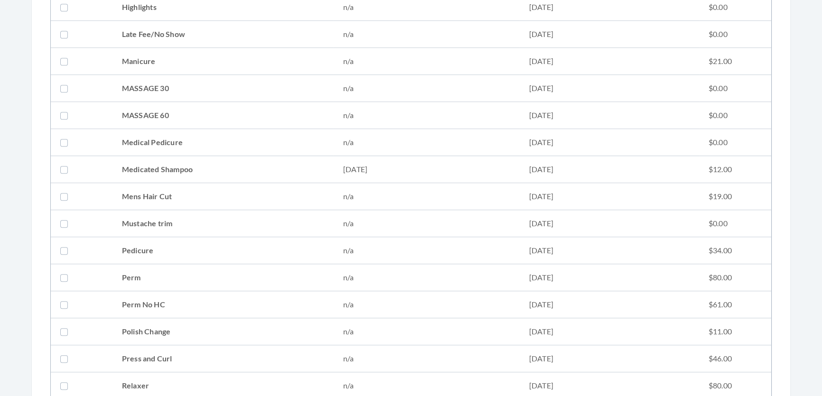
scroll to position [733, 0]
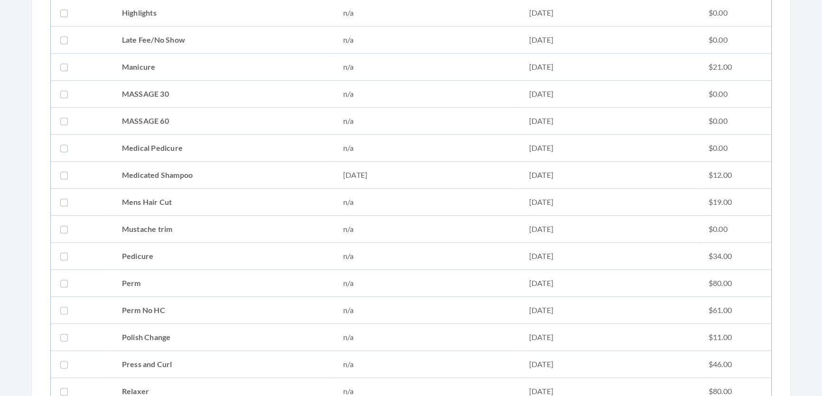
click at [179, 180] on td "Medicated Shampoo" at bounding box center [223, 175] width 221 height 27
checkbox input "true"
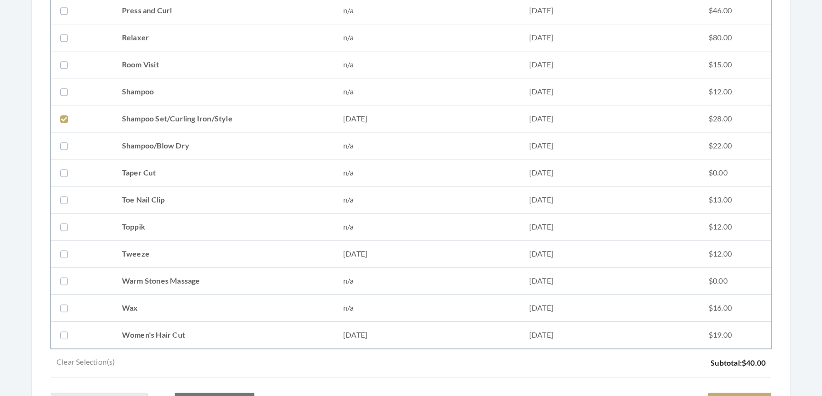
scroll to position [1171, 0]
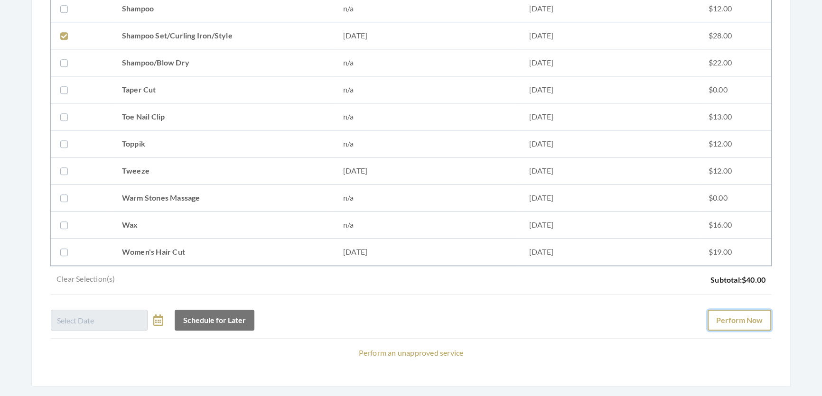
click at [715, 323] on button "Perform Now" at bounding box center [740, 320] width 64 height 21
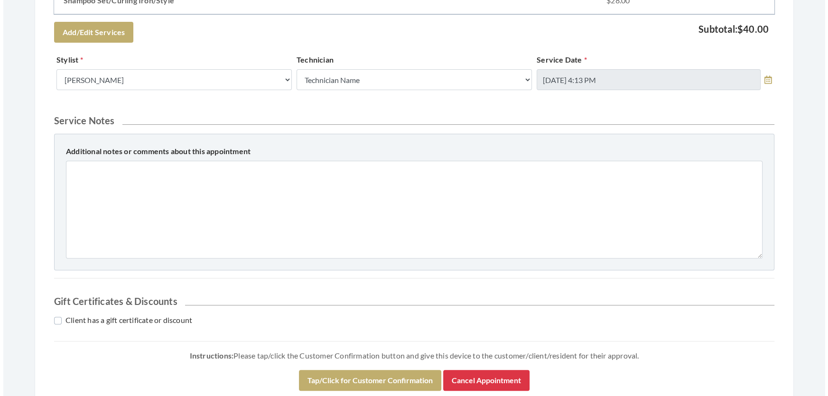
scroll to position [388, 0]
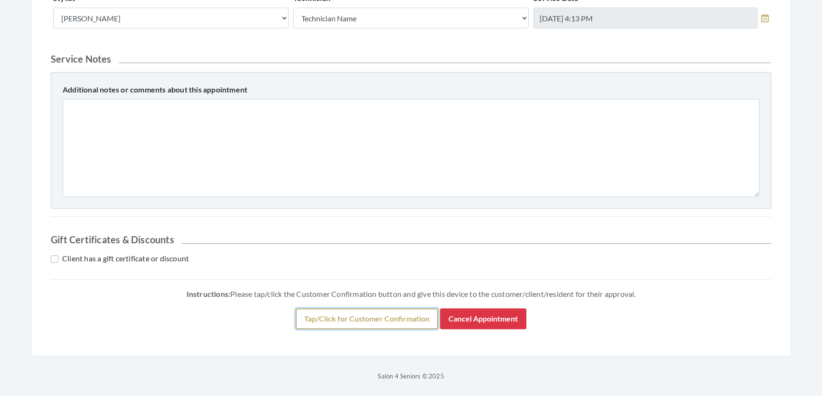
click at [322, 329] on button "Tap/Click for Customer Confirmation" at bounding box center [367, 319] width 142 height 21
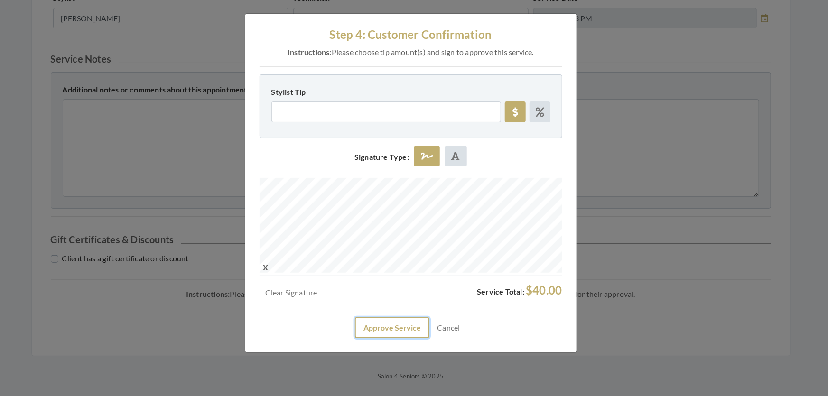
click at [380, 338] on button "Approve Service" at bounding box center [392, 328] width 75 height 21
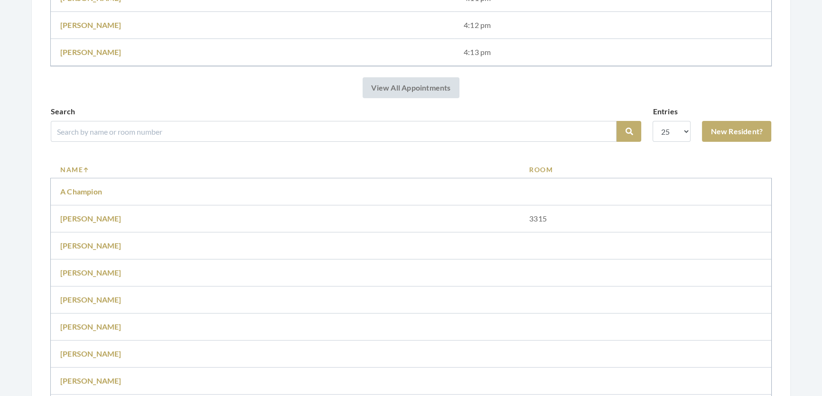
scroll to position [432, 0]
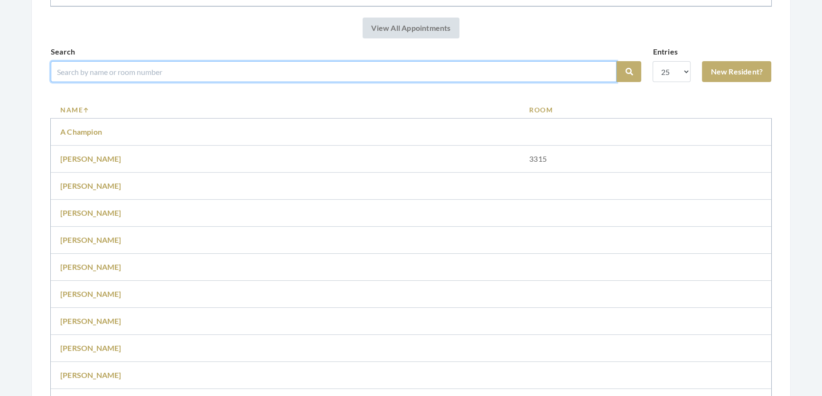
click at [191, 81] on input "search" at bounding box center [334, 71] width 566 height 21
type input "dot"
click at [617, 61] on button "Search" at bounding box center [629, 71] width 25 height 21
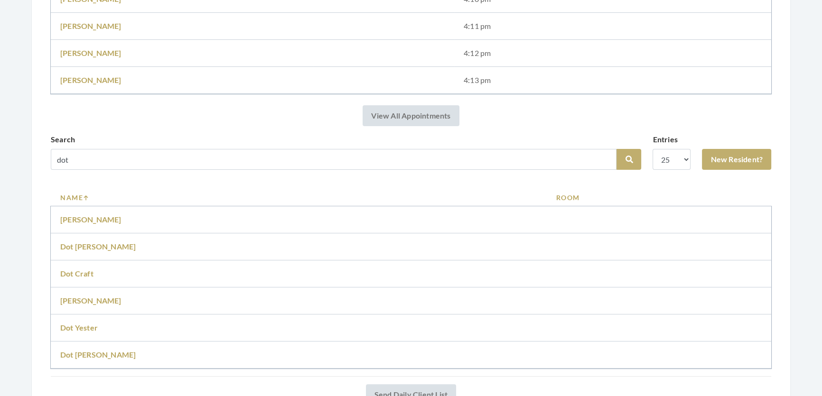
scroll to position [388, 0]
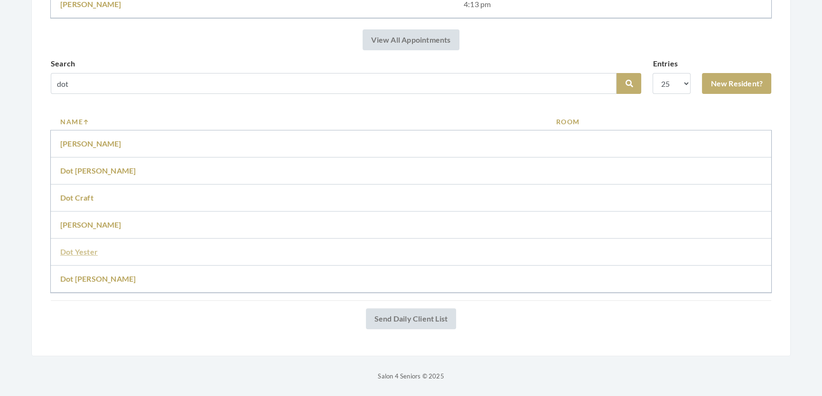
click at [84, 256] on link "Dot Yester" at bounding box center [79, 251] width 38 height 9
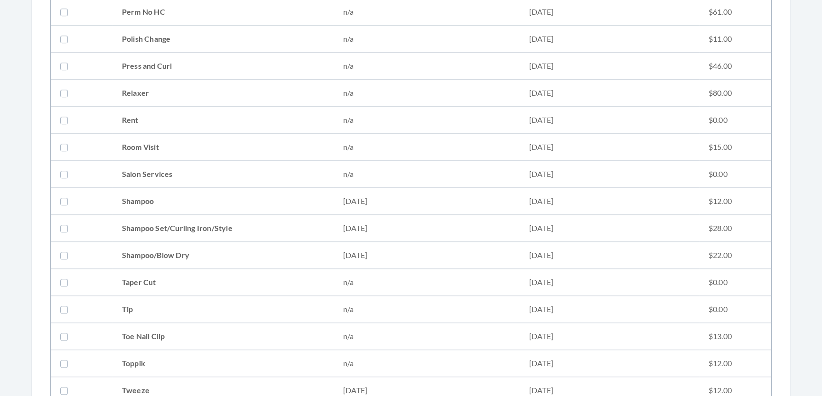
scroll to position [1035, 0]
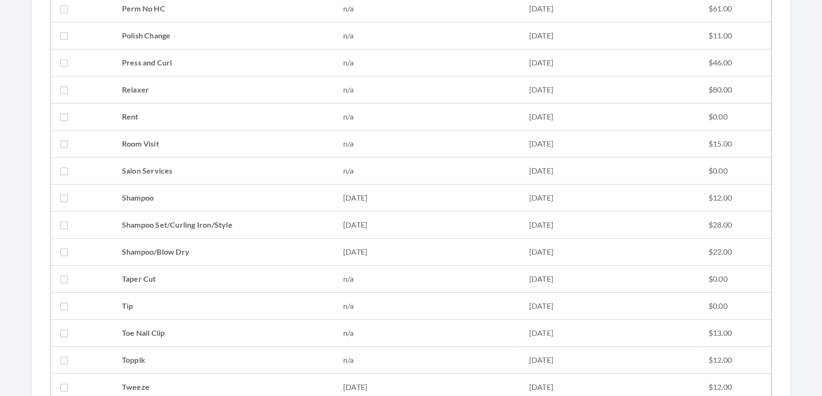
click at [149, 212] on td "Shampoo Set/Curling Iron/Style" at bounding box center [223, 225] width 221 height 27
checkbox input "true"
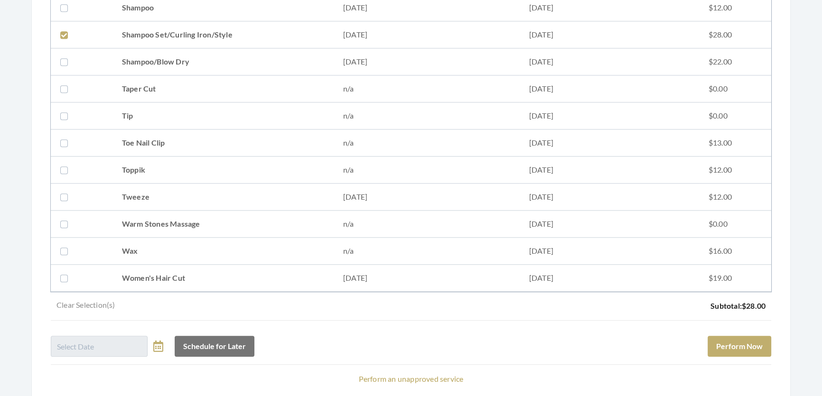
scroll to position [1295, 0]
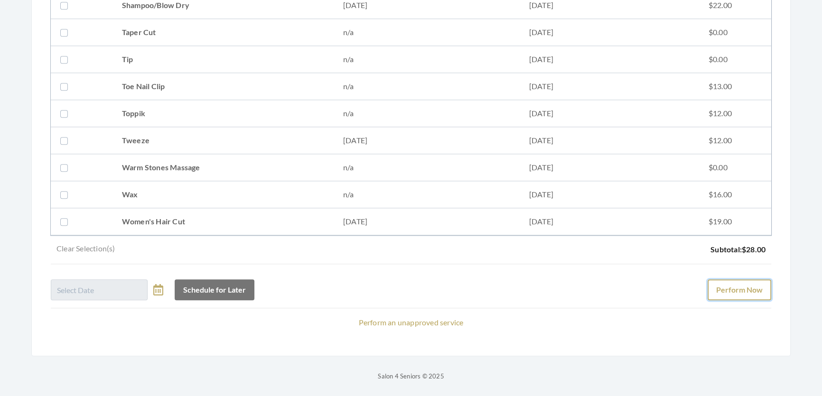
click at [750, 280] on button "Perform Now" at bounding box center [740, 290] width 64 height 21
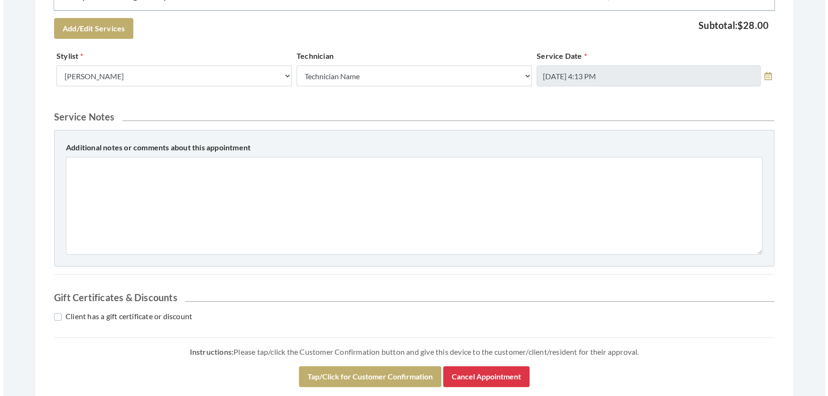
scroll to position [406, 0]
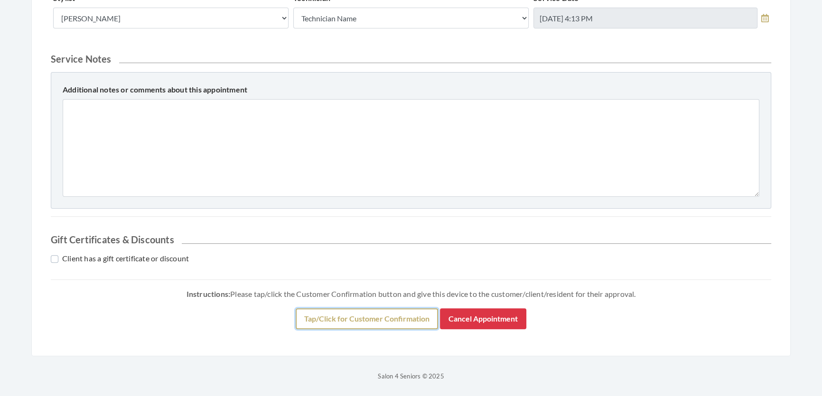
click at [411, 319] on button "Tap/Click for Customer Confirmation" at bounding box center [367, 319] width 142 height 21
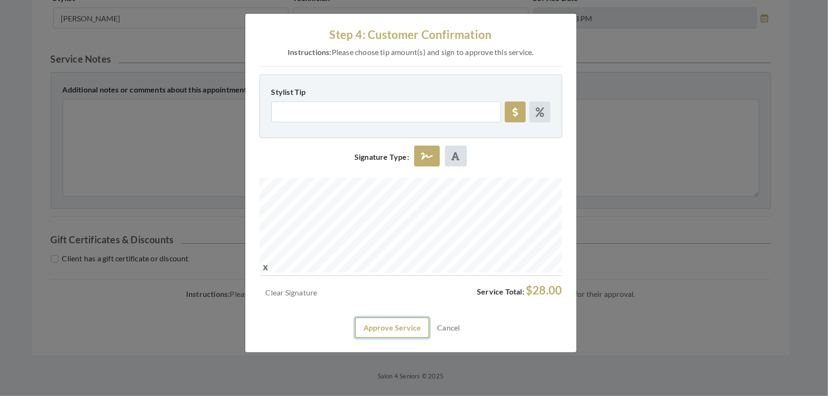
click at [392, 338] on button "Approve Service" at bounding box center [392, 328] width 75 height 21
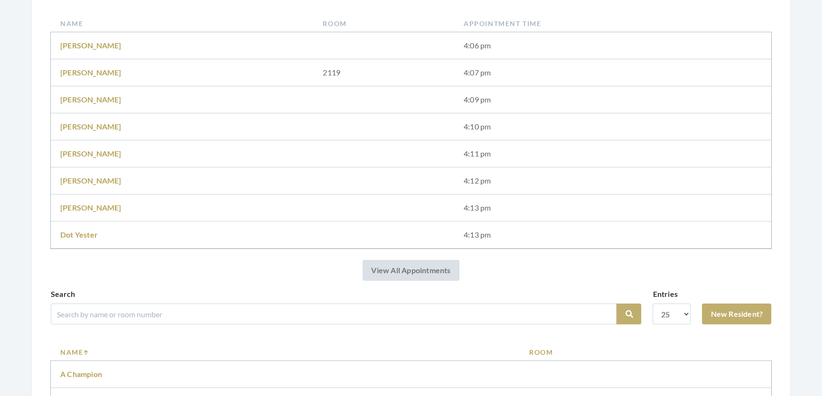
scroll to position [216, 0]
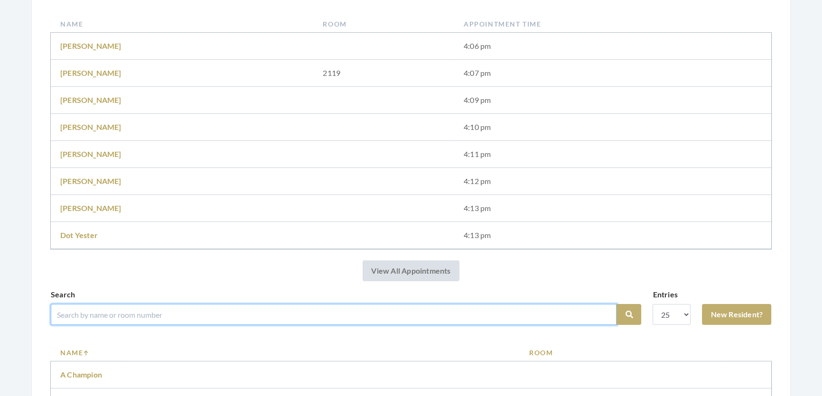
click at [291, 325] on input "search" at bounding box center [334, 314] width 566 height 21
type input ","
type input "[PERSON_NAME]"
click at [617, 304] on button "Search" at bounding box center [629, 314] width 25 height 21
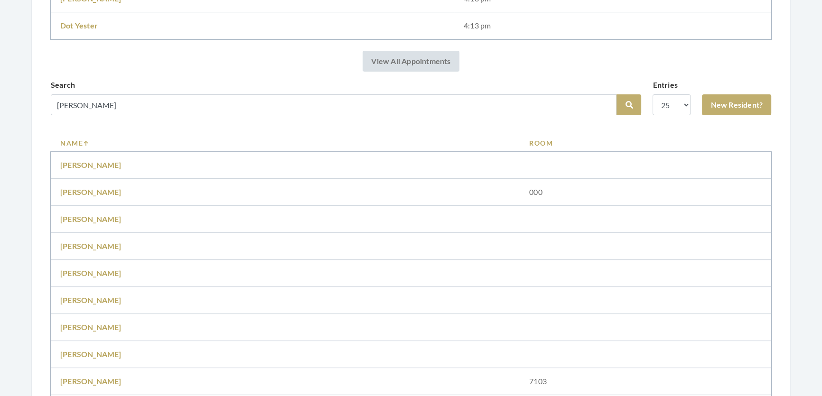
scroll to position [517, 0]
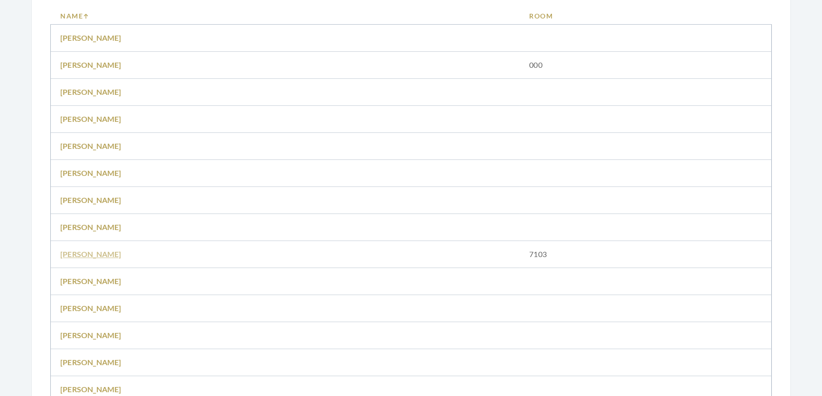
click at [94, 259] on link "[PERSON_NAME]" at bounding box center [90, 254] width 61 height 9
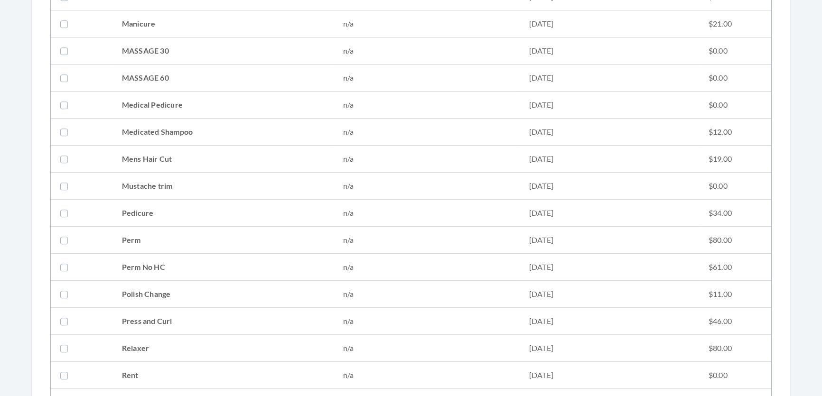
scroll to position [820, 0]
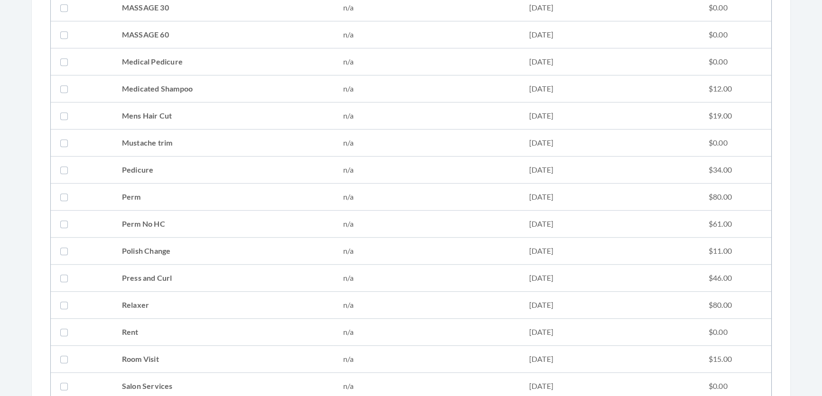
click at [136, 196] on td "Perm" at bounding box center [223, 197] width 221 height 27
checkbox input "true"
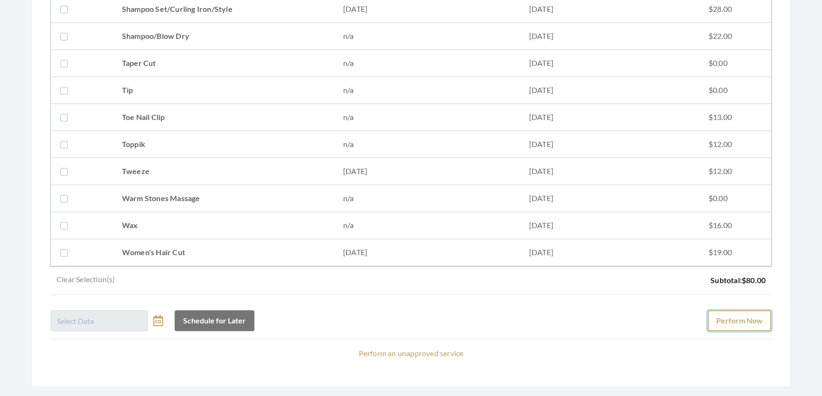
click at [750, 328] on button "Perform Now" at bounding box center [740, 320] width 64 height 21
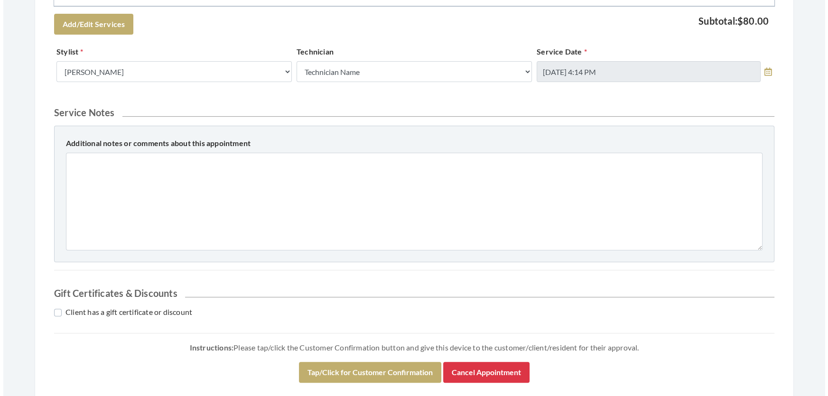
scroll to position [406, 0]
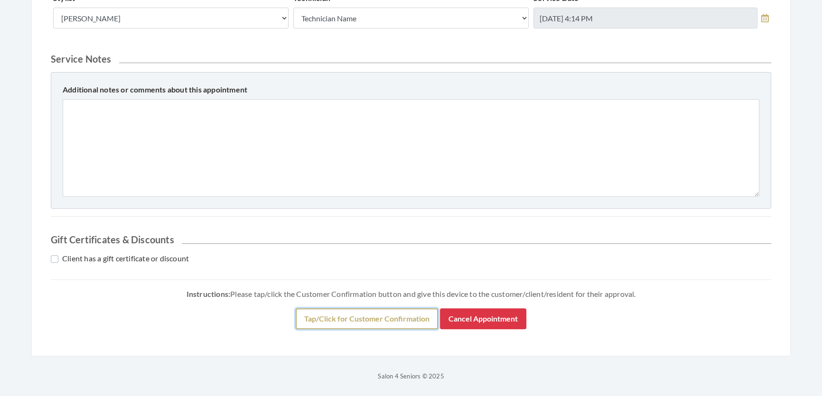
click at [311, 320] on button "Tap/Click for Customer Confirmation" at bounding box center [367, 319] width 142 height 21
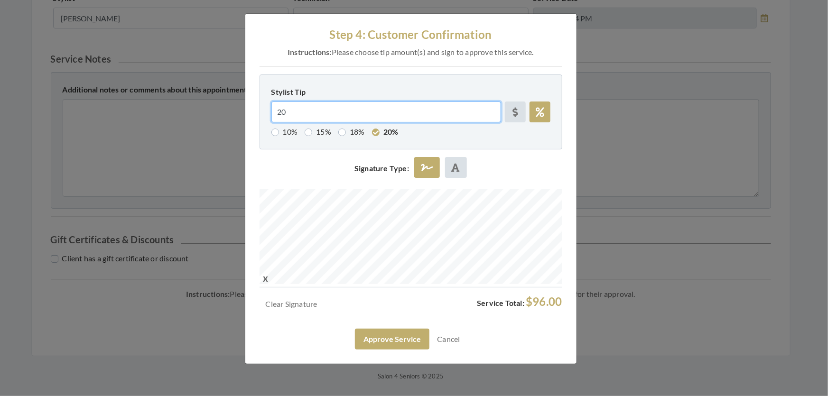
drag, startPoint x: 307, startPoint y: 124, endPoint x: 239, endPoint y: 125, distance: 68.4
click at [240, 125] on div "Step 4: Customer Confirmation Instructions: Please choose tip amount(s) and sig…" at bounding box center [414, 198] width 828 height 396
radio input "false"
click at [394, 350] on div "Clear Signature Service Total: $80.00 Approve Service Cancel" at bounding box center [411, 322] width 303 height 55
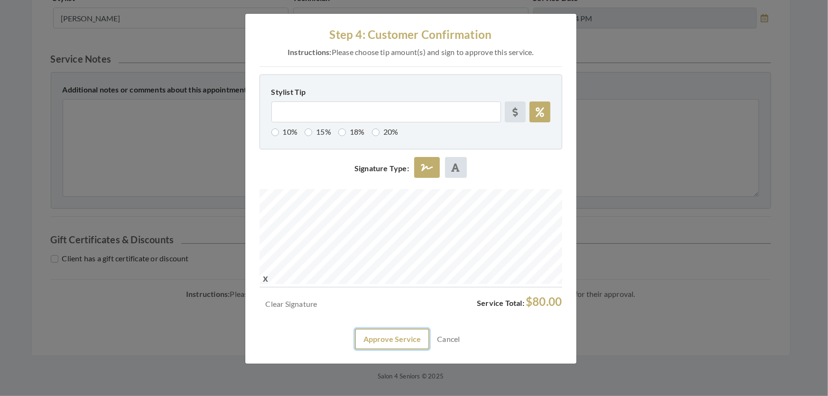
click at [385, 350] on button "Approve Service" at bounding box center [392, 339] width 75 height 21
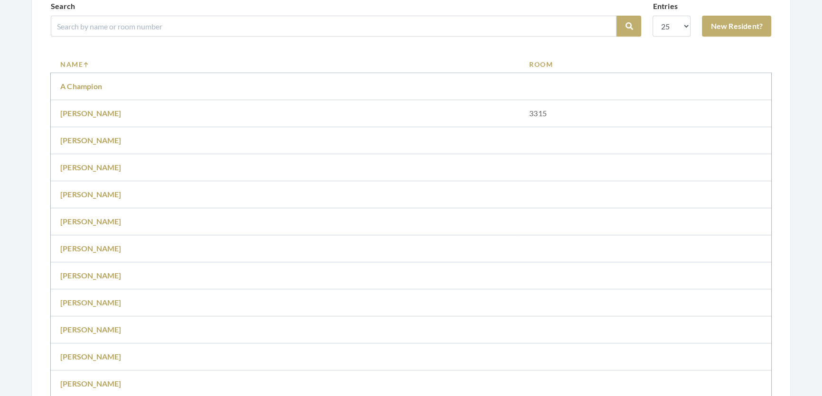
scroll to position [475, 0]
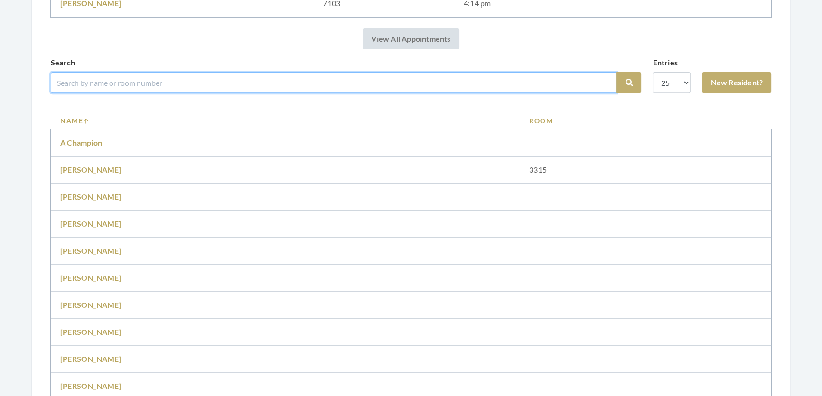
click at [171, 90] on input "search" at bounding box center [334, 82] width 566 height 21
type input "[PERSON_NAME]"
click at [617, 72] on button "Search" at bounding box center [629, 82] width 25 height 21
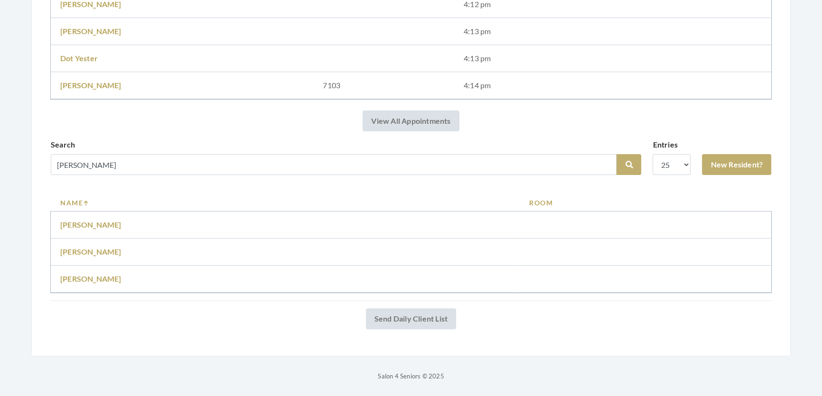
scroll to position [380, 0]
click at [122, 274] on link "Maryanne mcdonald" at bounding box center [90, 278] width 61 height 9
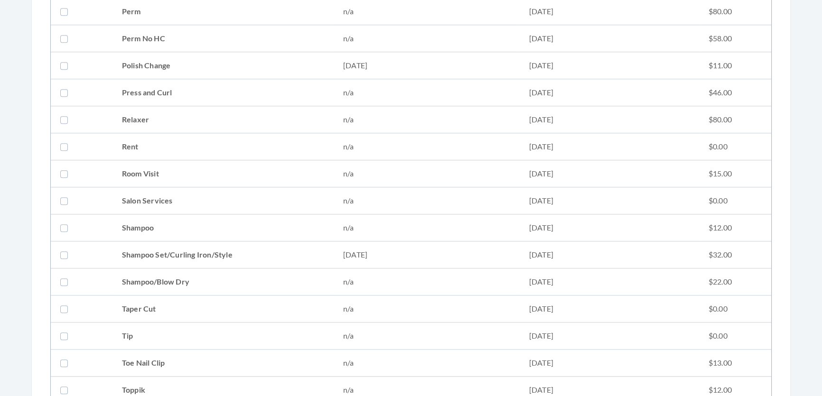
scroll to position [1079, 0]
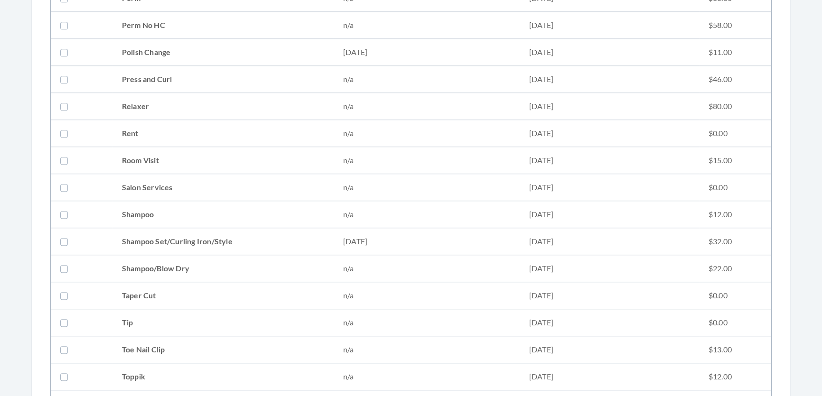
click at [259, 248] on td "Shampoo Set/Curling Iron/Style" at bounding box center [223, 241] width 221 height 27
checkbox input "true"
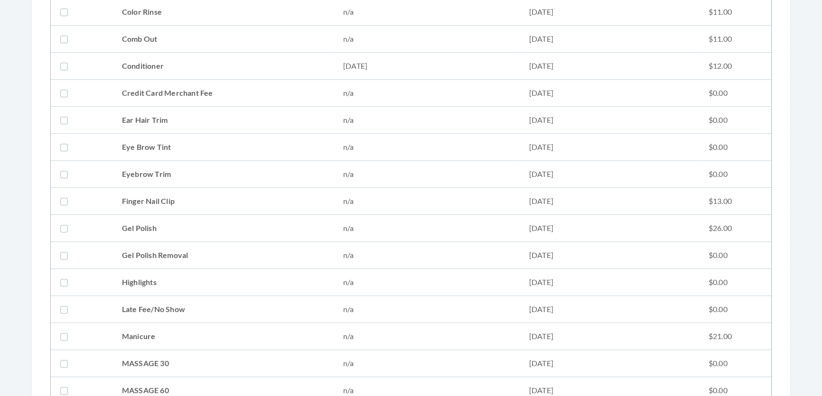
scroll to position [517, 0]
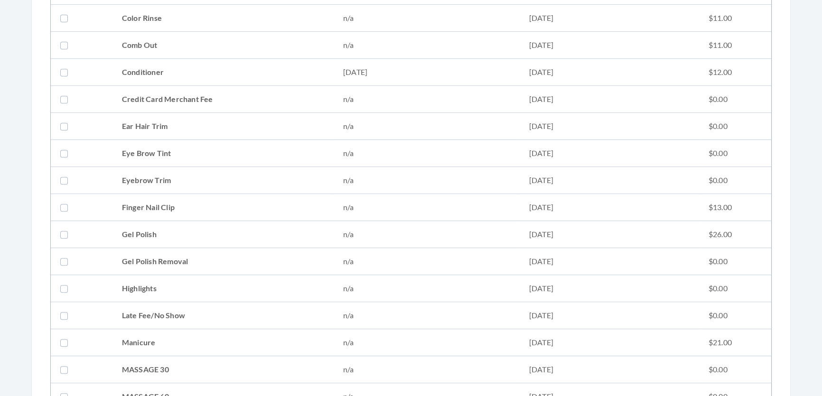
click at [221, 80] on td "Conditioner" at bounding box center [223, 72] width 221 height 27
checkbox input "true"
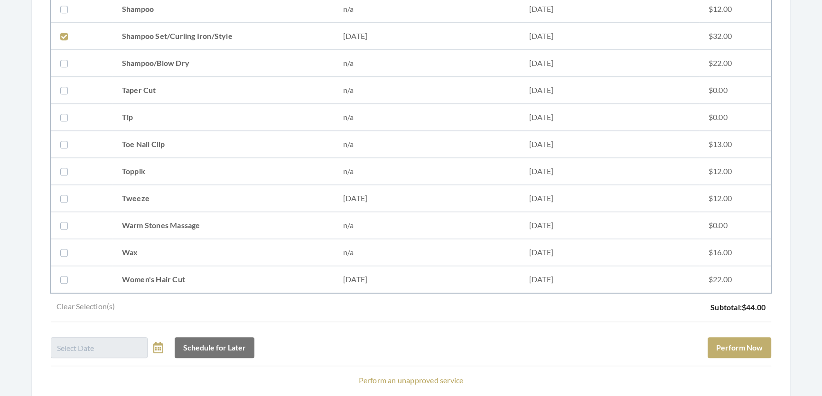
scroll to position [1356, 0]
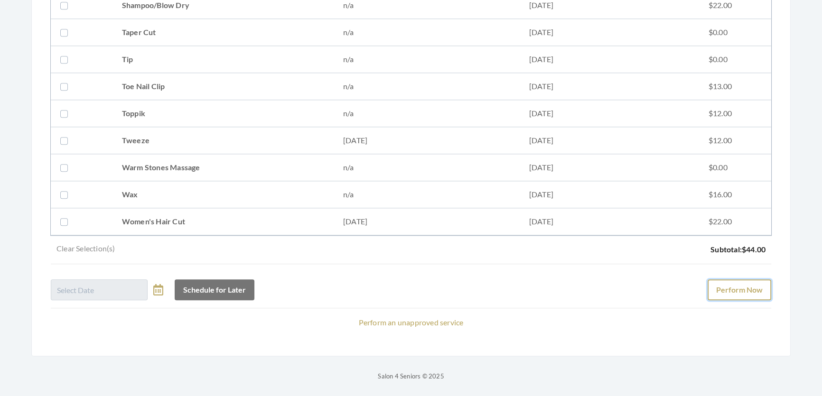
click at [728, 291] on button "Perform Now" at bounding box center [740, 290] width 64 height 21
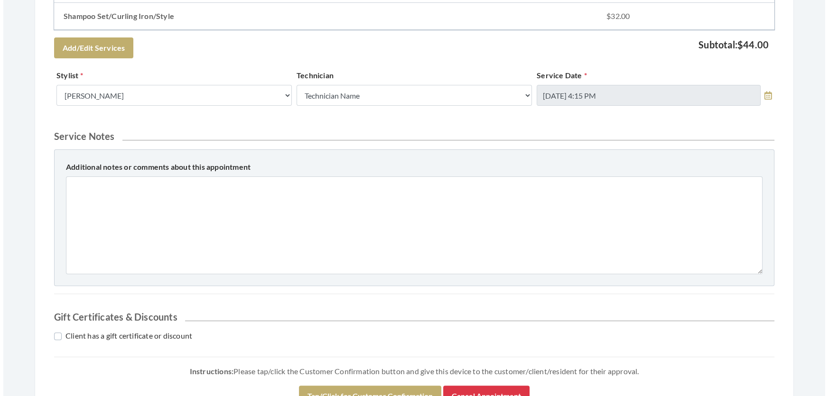
scroll to position [494, 0]
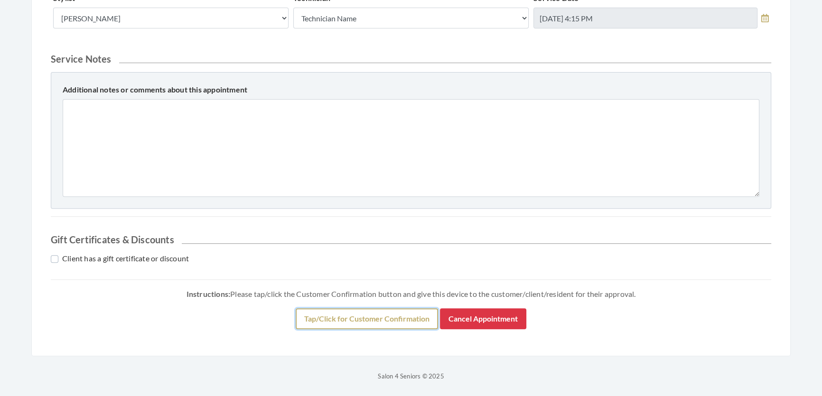
click at [416, 323] on button "Tap/Click for Customer Confirmation" at bounding box center [367, 319] width 142 height 21
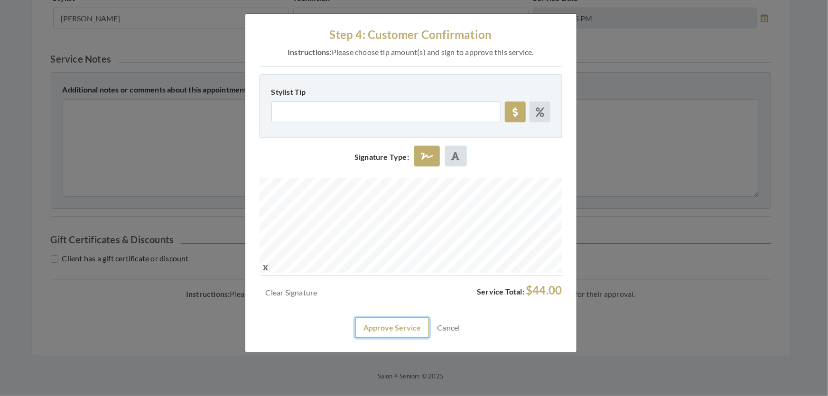
click at [416, 338] on button "Approve Service" at bounding box center [392, 328] width 75 height 21
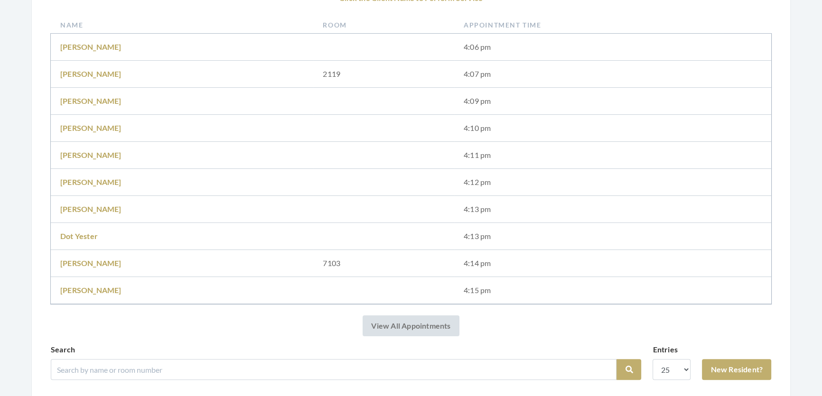
scroll to position [222, 0]
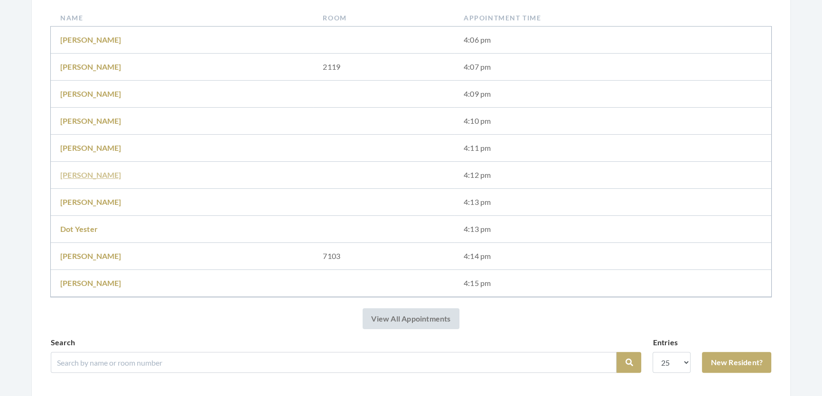
click at [87, 177] on link "[PERSON_NAME]" at bounding box center [90, 174] width 61 height 9
click at [85, 216] on td "Dot Yester" at bounding box center [182, 229] width 263 height 27
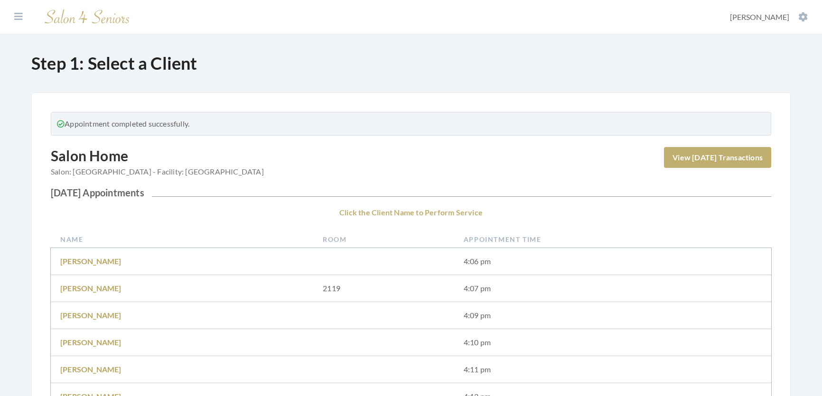
scroll to position [222, 0]
